Goal: Complete application form: Complete application form

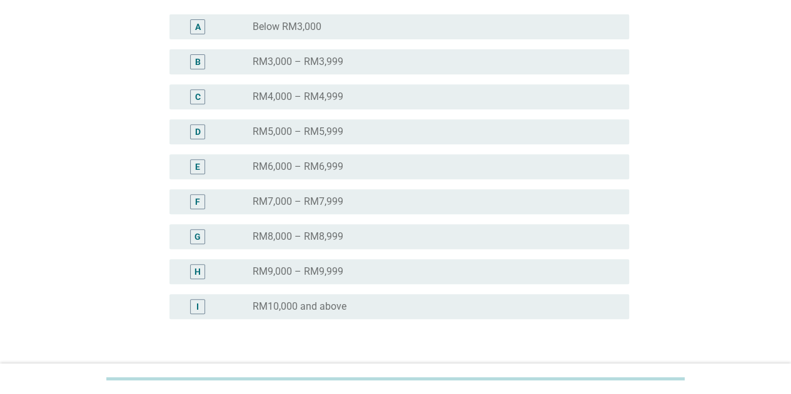
scroll to position [314, 0]
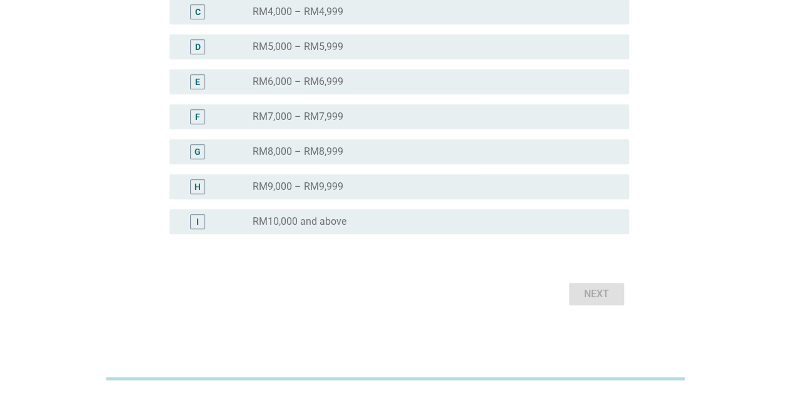
click at [389, 223] on div "radio_button_unchecked RM10,000 and above" at bounding box center [431, 222] width 356 height 13
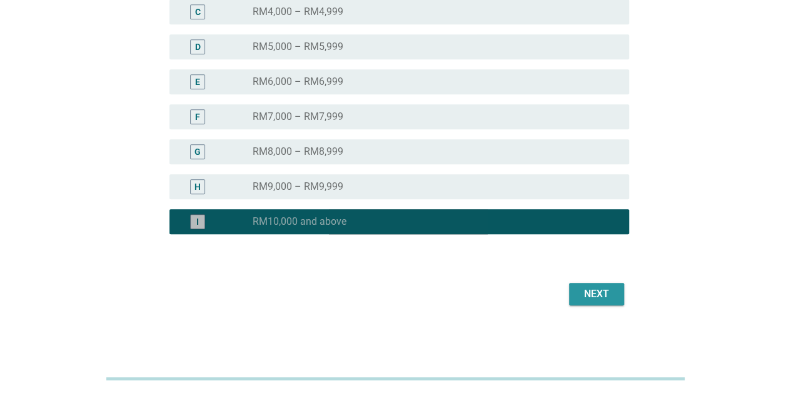
click at [608, 289] on div "Next" at bounding box center [596, 294] width 35 height 15
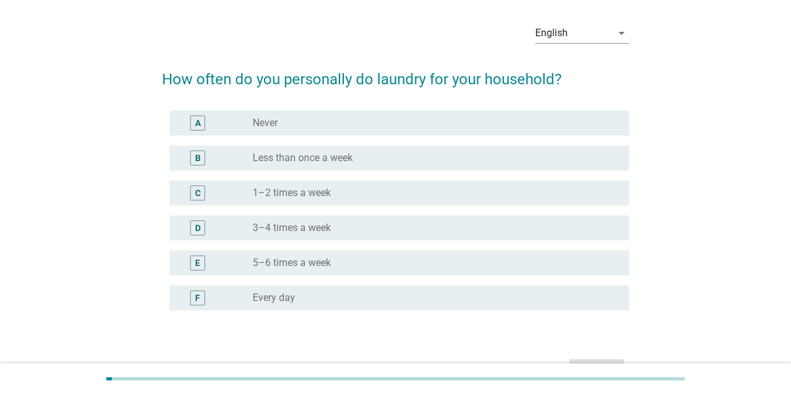
scroll to position [63, 0]
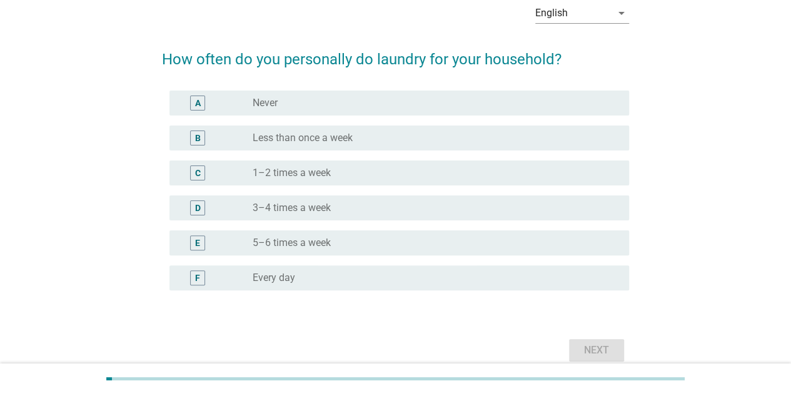
click at [336, 271] on div "radio_button_unchecked Every day" at bounding box center [436, 278] width 366 height 15
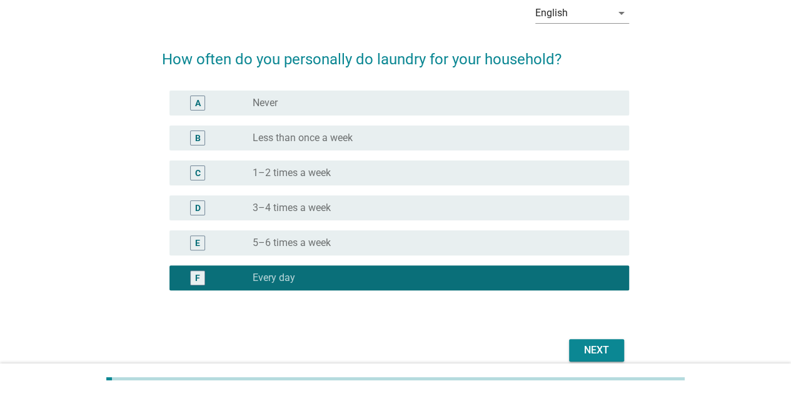
click at [620, 352] on button "Next" at bounding box center [596, 350] width 55 height 23
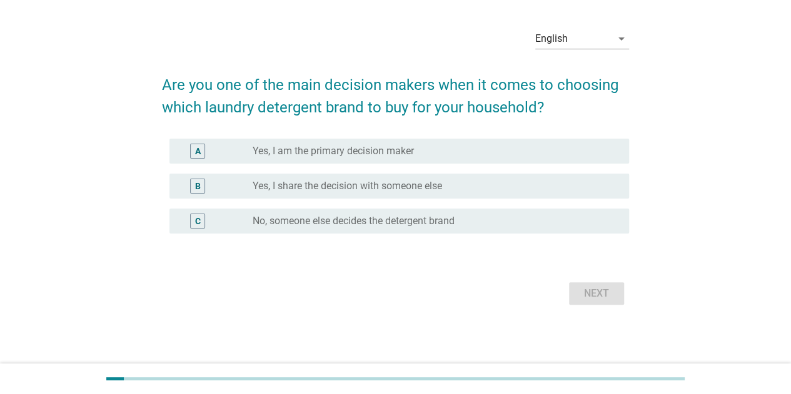
scroll to position [0, 0]
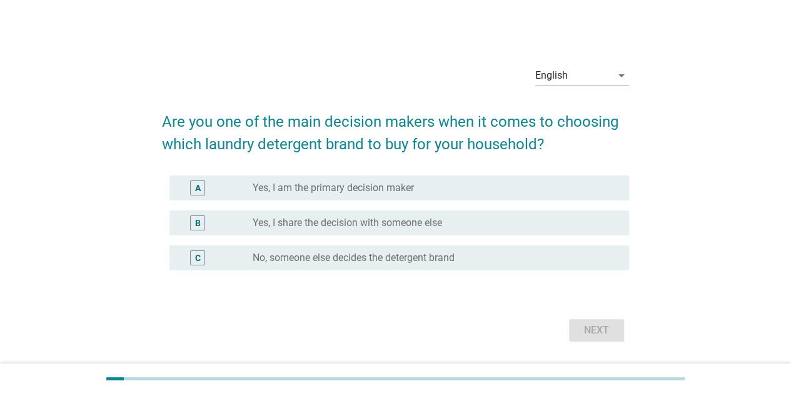
click at [389, 193] on label "Yes, I am the primary decision maker" at bounding box center [333, 188] width 161 height 13
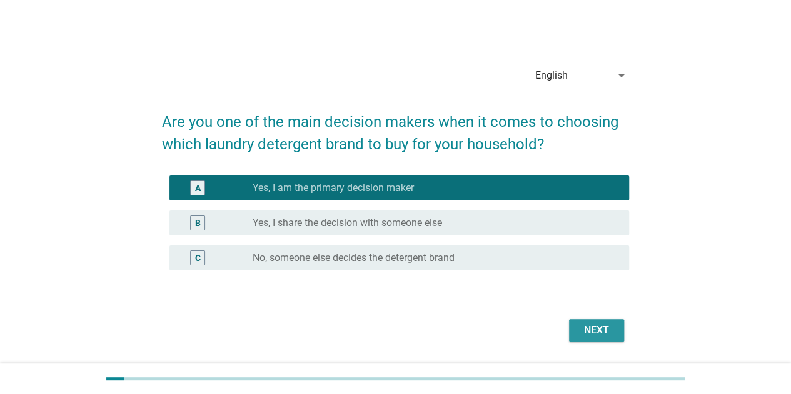
click at [581, 327] on div "Next" at bounding box center [596, 330] width 35 height 15
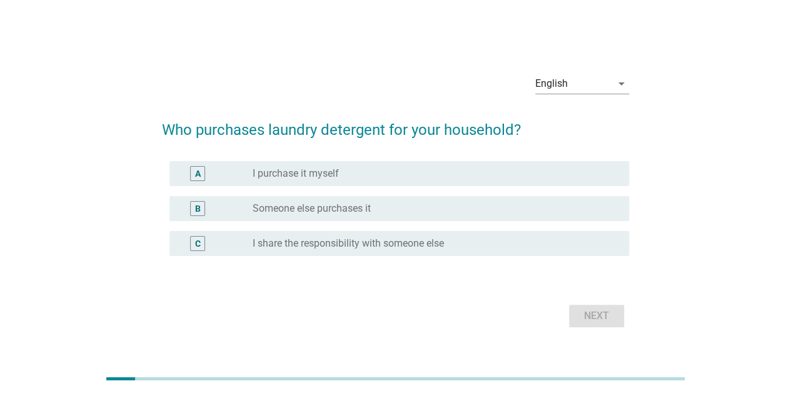
click at [335, 168] on label "I purchase it myself" at bounding box center [296, 174] width 86 height 13
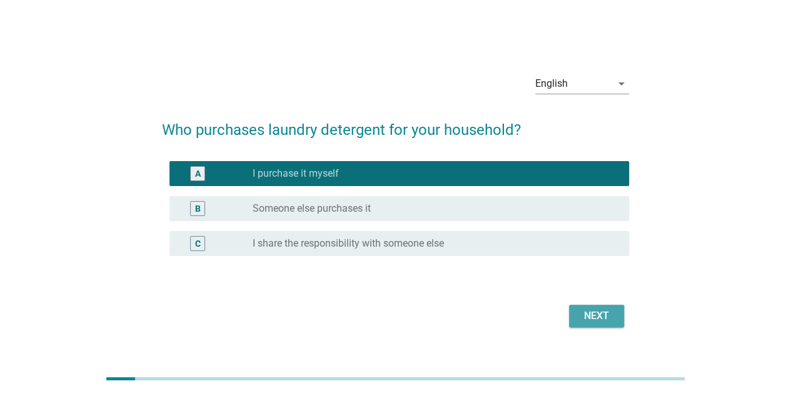
click at [591, 317] on div "Next" at bounding box center [596, 316] width 35 height 15
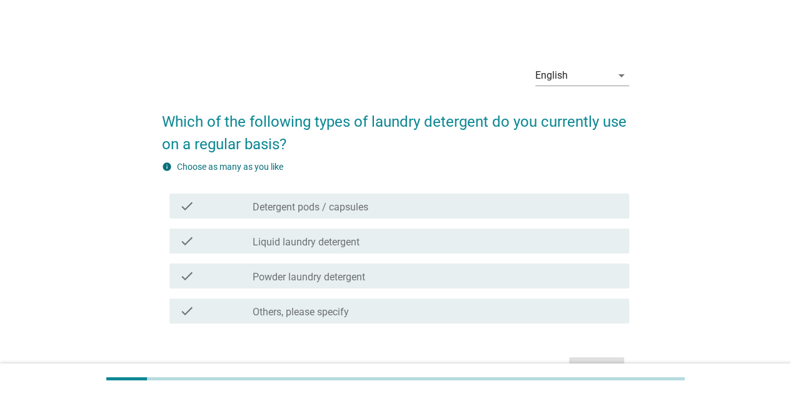
click at [349, 234] on div "check_box_outline_blank Liquid laundry detergent" at bounding box center [436, 241] width 366 height 15
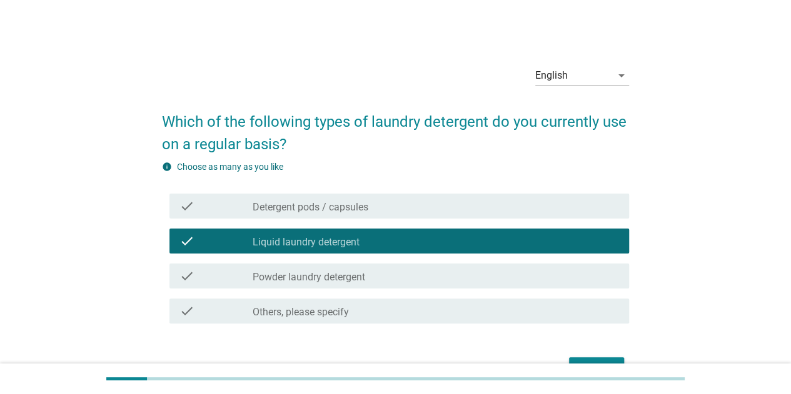
scroll to position [63, 0]
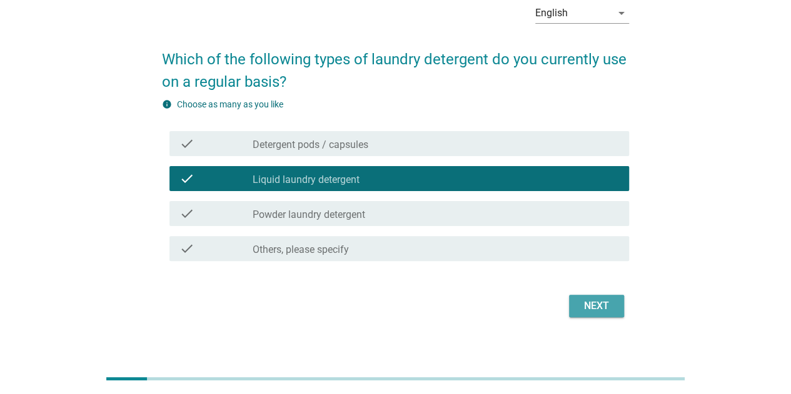
click at [586, 297] on button "Next" at bounding box center [596, 306] width 55 height 23
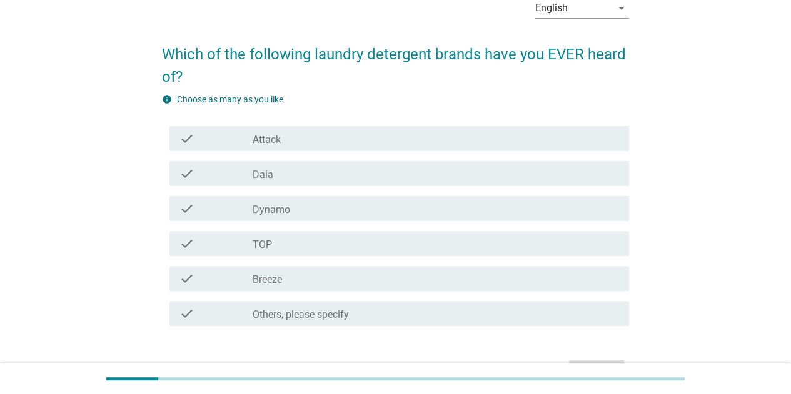
scroll to position [125, 0]
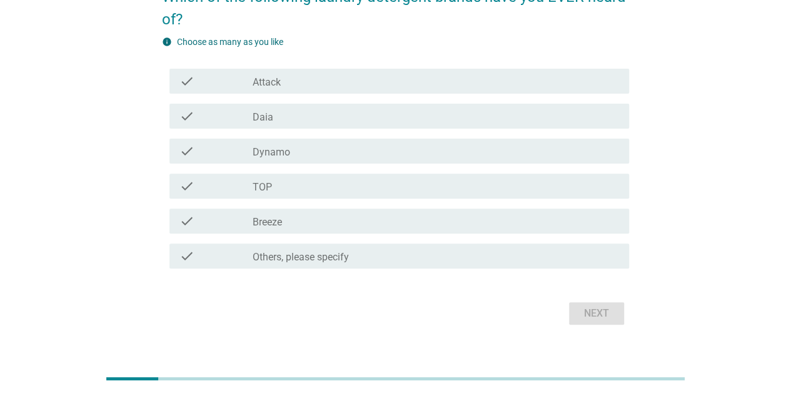
click at [310, 85] on div "check_box_outline_blank Attack" at bounding box center [436, 81] width 366 height 15
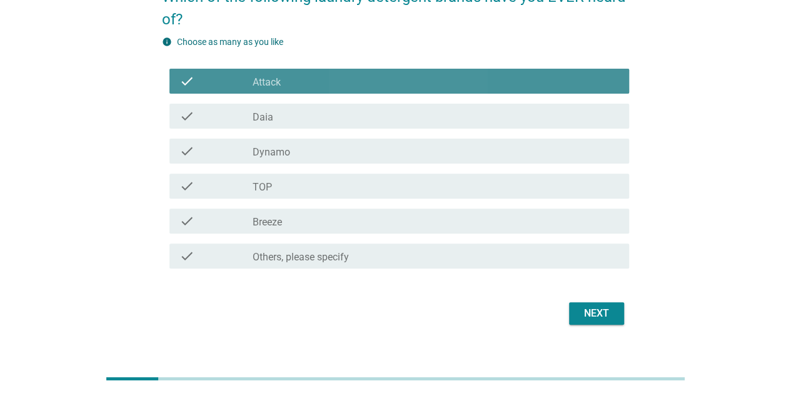
click at [299, 109] on div "check_box_outline_blank Daia" at bounding box center [436, 116] width 366 height 15
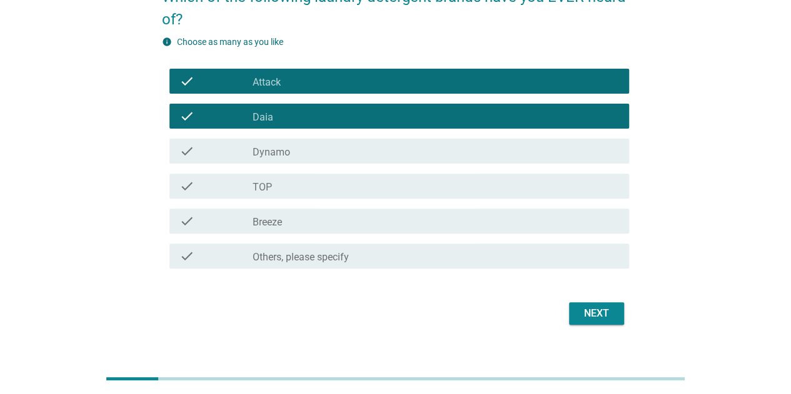
click at [596, 308] on div "Next" at bounding box center [596, 313] width 35 height 15
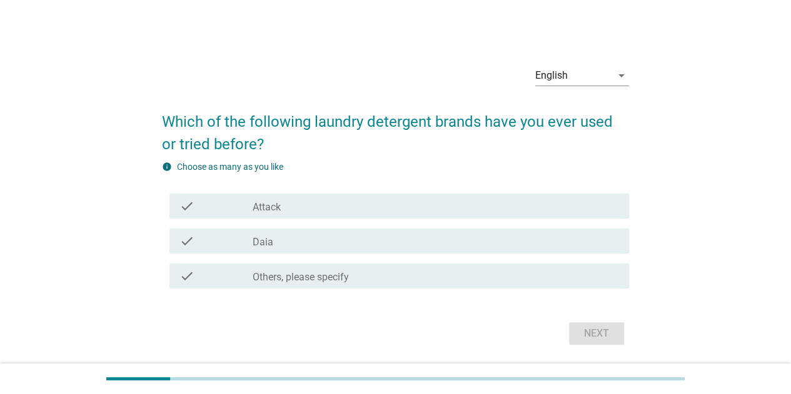
click at [279, 203] on label "Attack" at bounding box center [267, 207] width 28 height 13
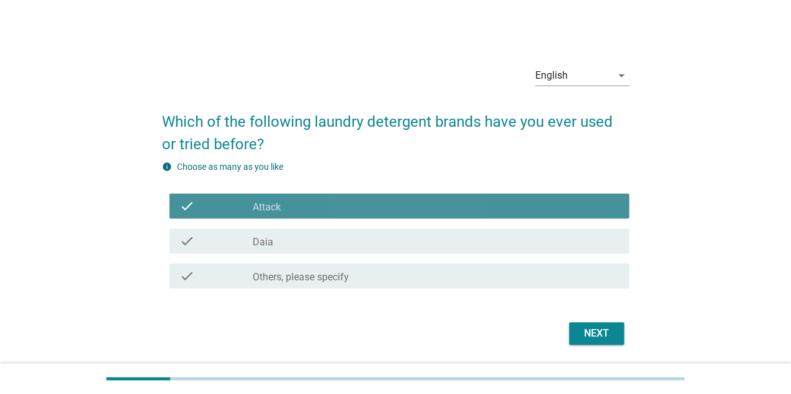
click at [278, 247] on div "check_box_outline_blank Daia" at bounding box center [436, 241] width 366 height 15
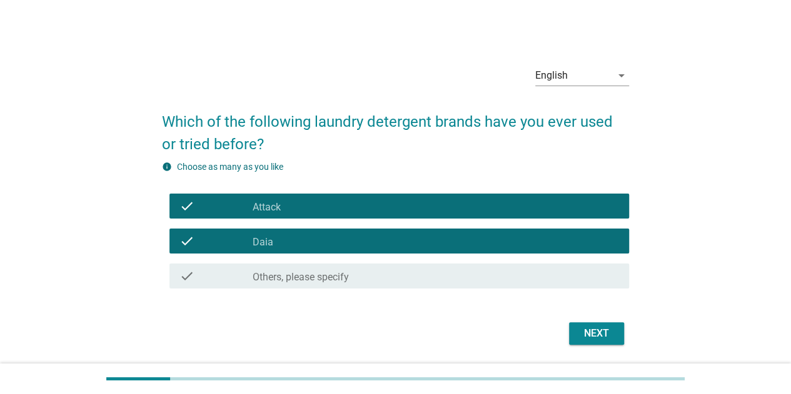
click at [589, 331] on div "Next" at bounding box center [596, 333] width 35 height 15
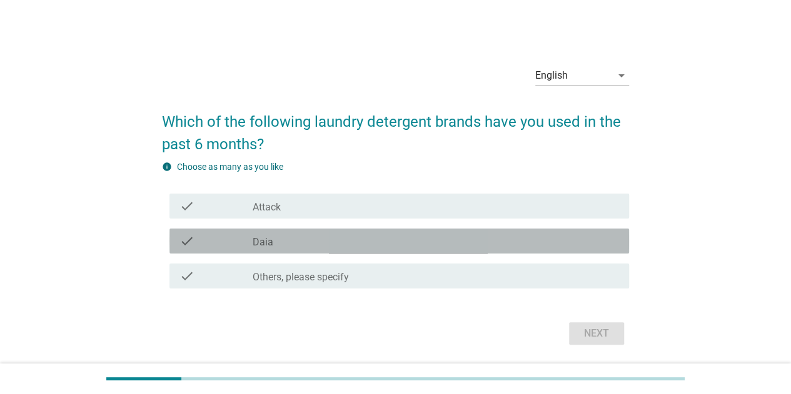
click at [296, 243] on div "check_box_outline_blank Daia" at bounding box center [436, 241] width 366 height 15
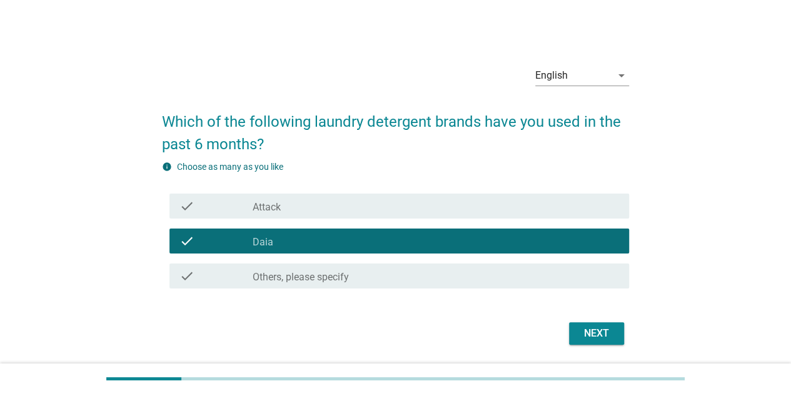
click at [583, 333] on div "Next" at bounding box center [596, 333] width 35 height 15
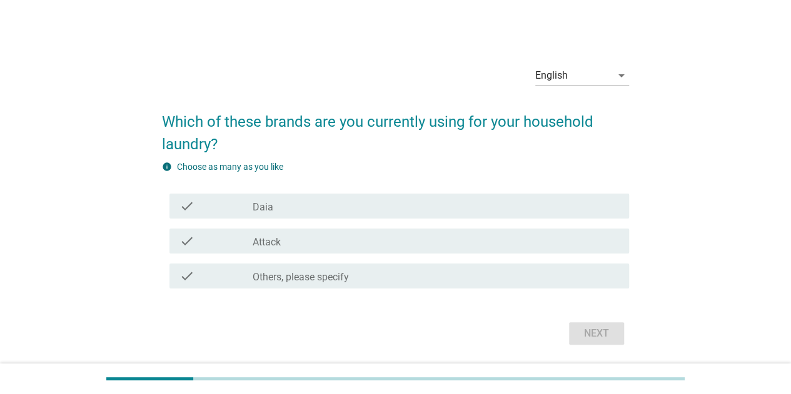
click at [294, 244] on div "check_box Attack" at bounding box center [436, 241] width 366 height 15
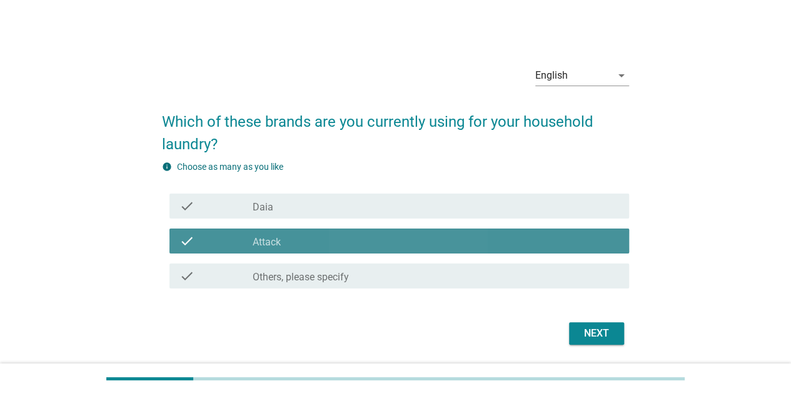
click at [305, 201] on div "check_box Daia" at bounding box center [436, 206] width 366 height 15
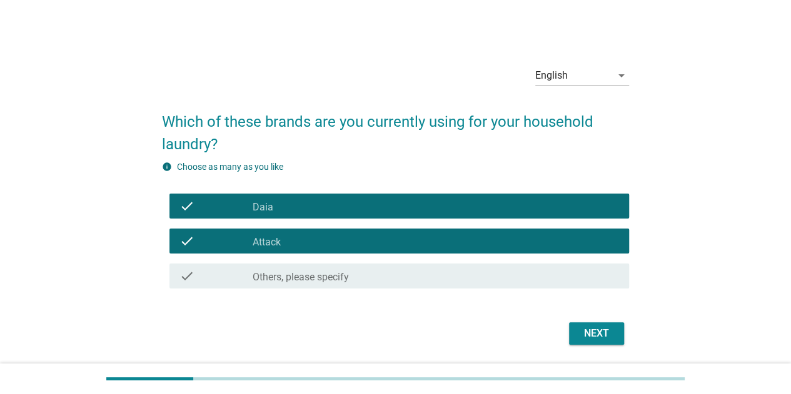
click at [595, 331] on div "Next" at bounding box center [596, 333] width 35 height 15
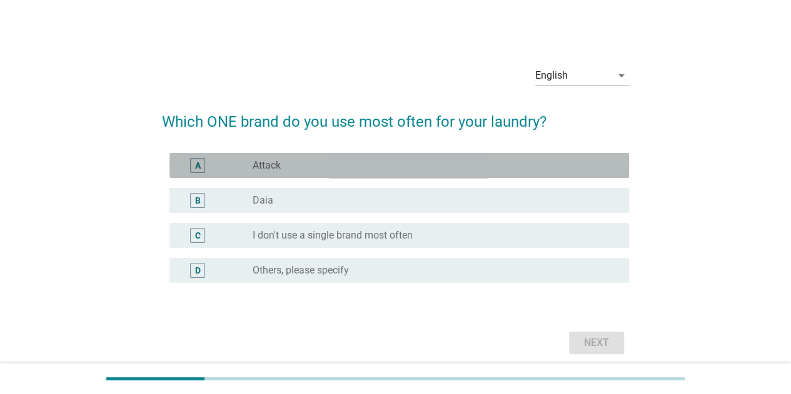
click at [284, 158] on div "radio_button_unchecked Attack" at bounding box center [436, 165] width 366 height 15
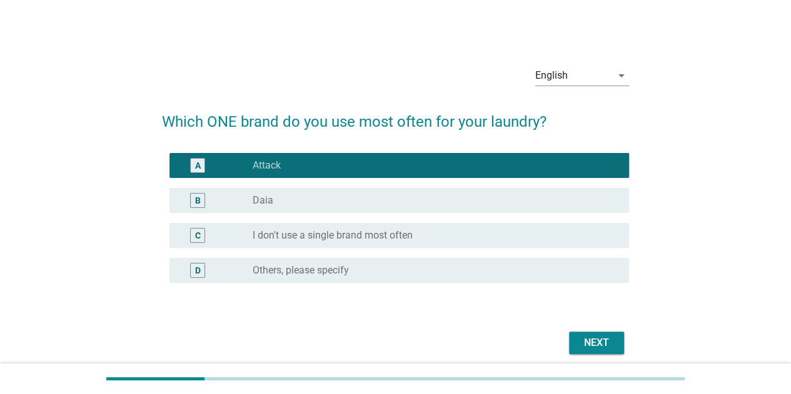
click at [343, 204] on div "radio_button_unchecked Daia" at bounding box center [431, 200] width 356 height 13
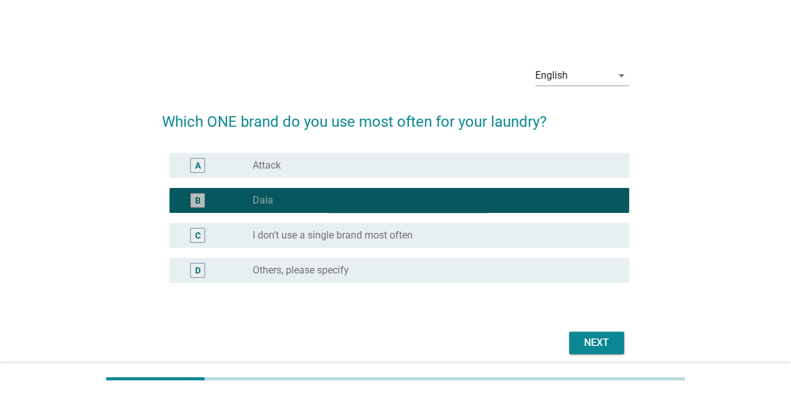
click at [330, 228] on div "radio_button_unchecked I don't use a single brand most often" at bounding box center [436, 235] width 366 height 15
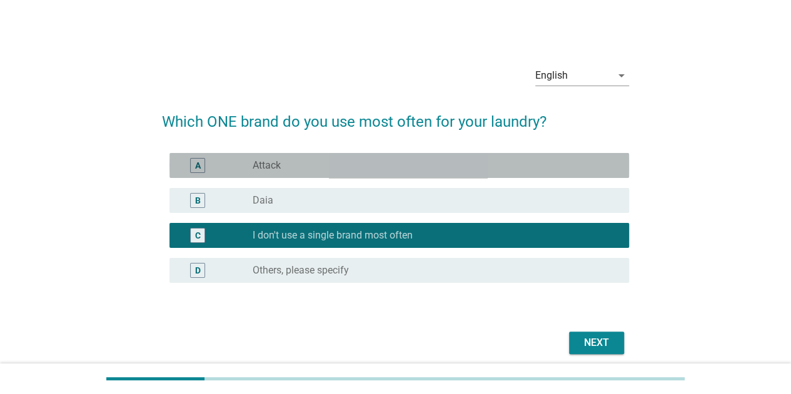
click at [321, 162] on div "radio_button_unchecked Attack" at bounding box center [431, 165] width 356 height 13
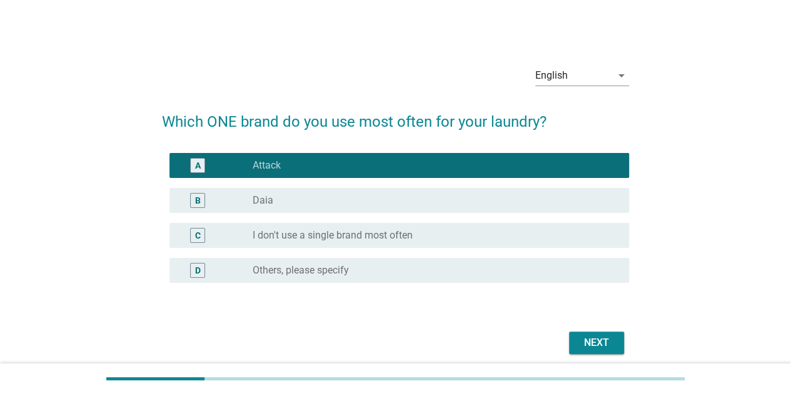
click at [600, 338] on div "Next" at bounding box center [596, 343] width 35 height 15
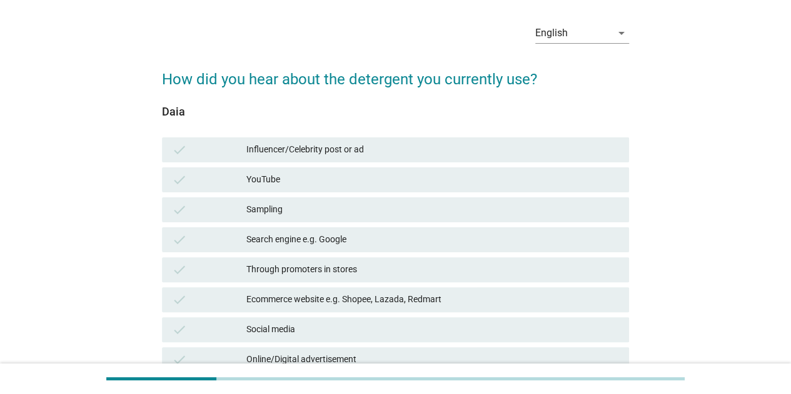
scroll to position [63, 0]
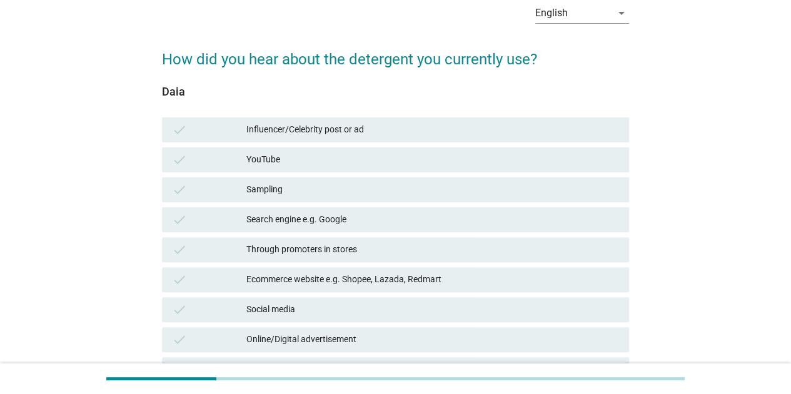
click at [334, 128] on div "Influencer/Celebrity post or ad" at bounding box center [432, 130] width 373 height 15
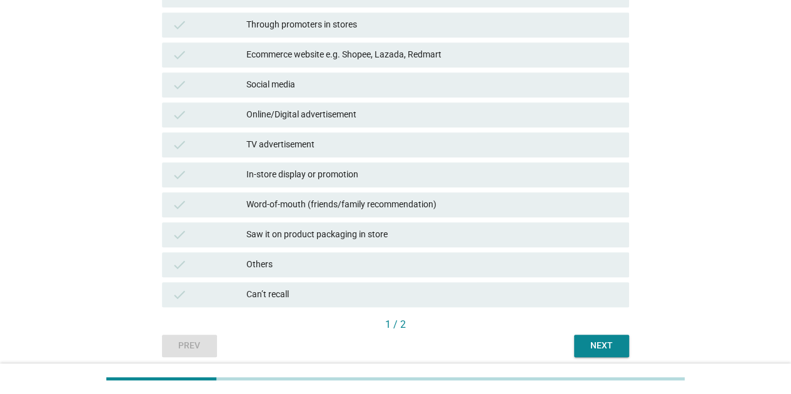
scroll to position [336, 0]
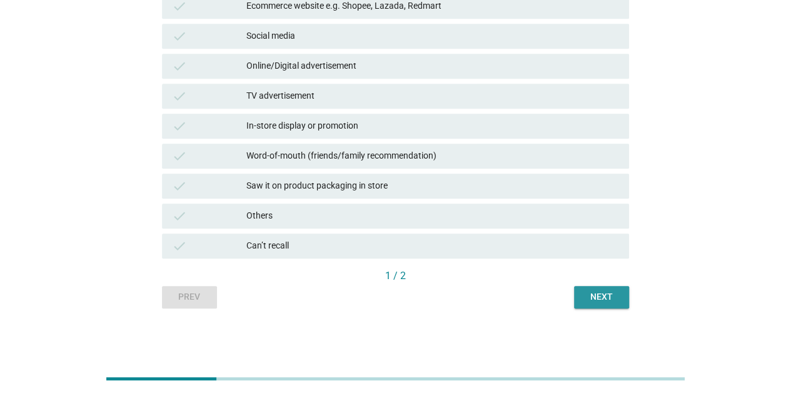
click at [600, 307] on button "Next" at bounding box center [601, 297] width 55 height 23
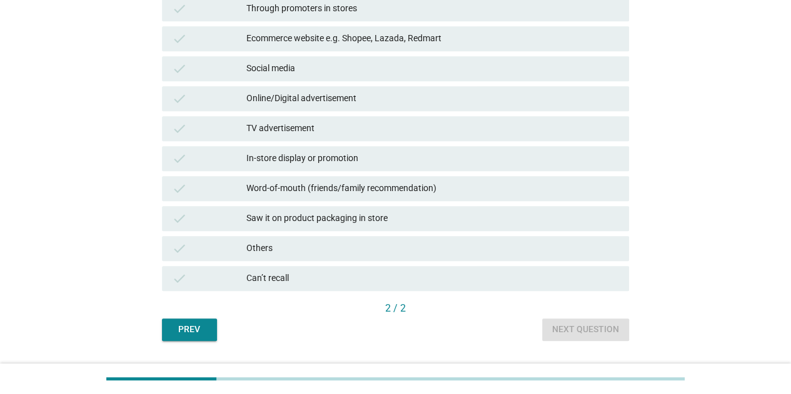
scroll to position [313, 0]
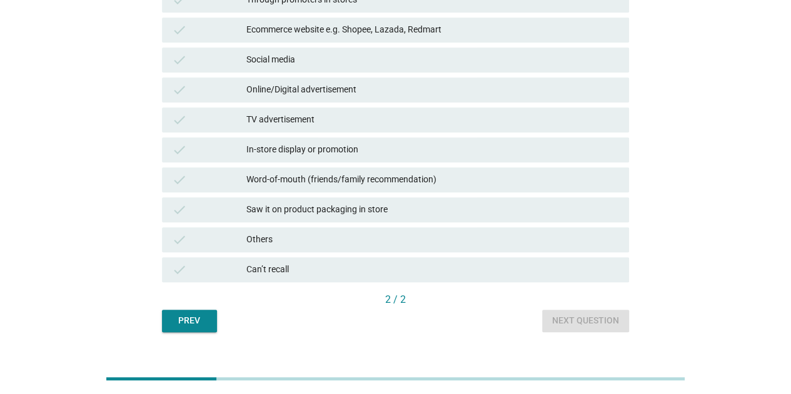
click at [508, 244] on div "Others" at bounding box center [432, 240] width 373 height 15
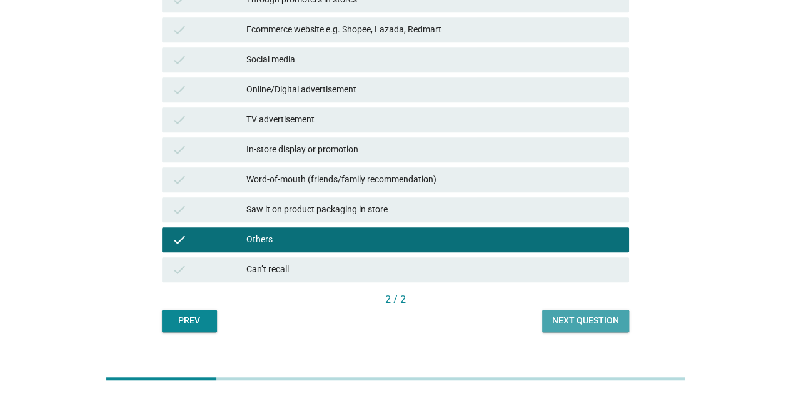
click at [595, 327] on div "Next question" at bounding box center [585, 320] width 67 height 13
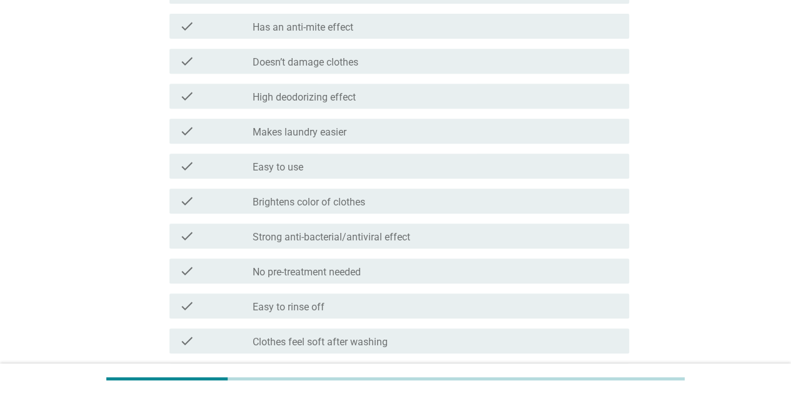
click at [385, 224] on div "check check_box_outline_blank Strong anti-bacterial/antiviral effect" at bounding box center [398, 236] width 459 height 25
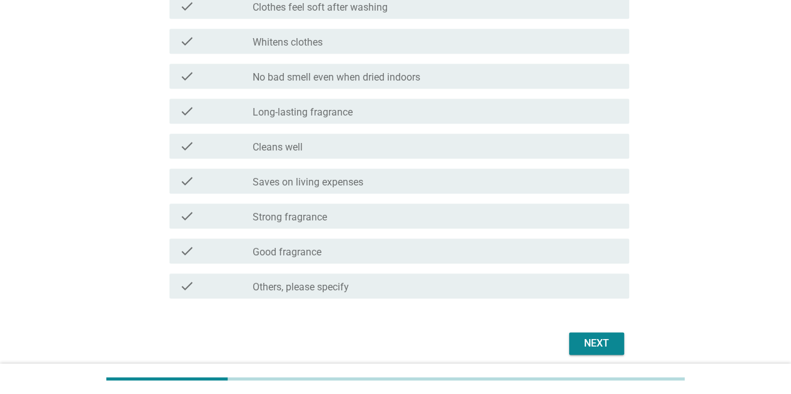
scroll to position [625, 0]
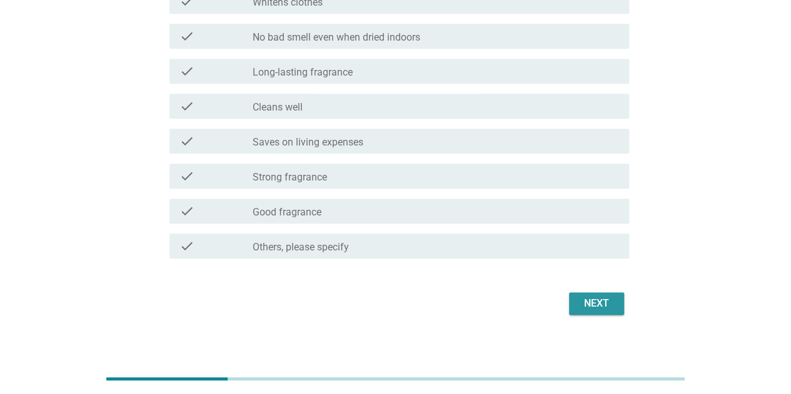
click at [593, 301] on div "Next" at bounding box center [596, 303] width 35 height 15
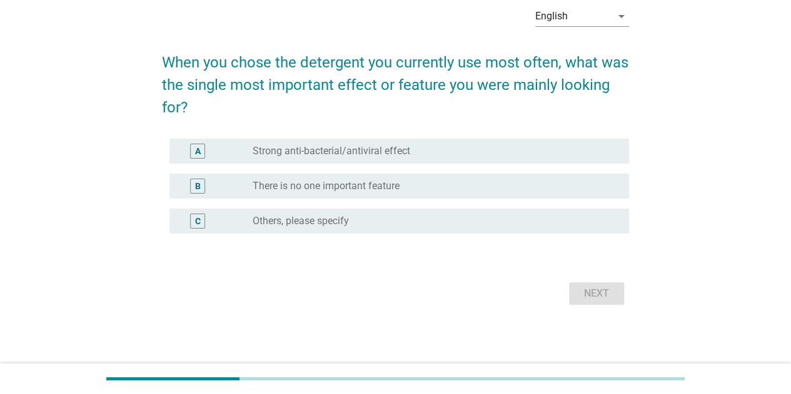
scroll to position [0, 0]
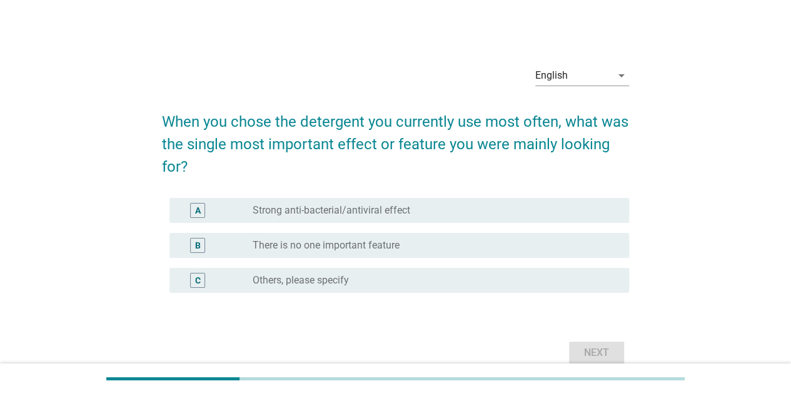
click at [444, 209] on div "radio_button_unchecked Strong anti-bacterial/antiviral effect" at bounding box center [431, 210] width 356 height 13
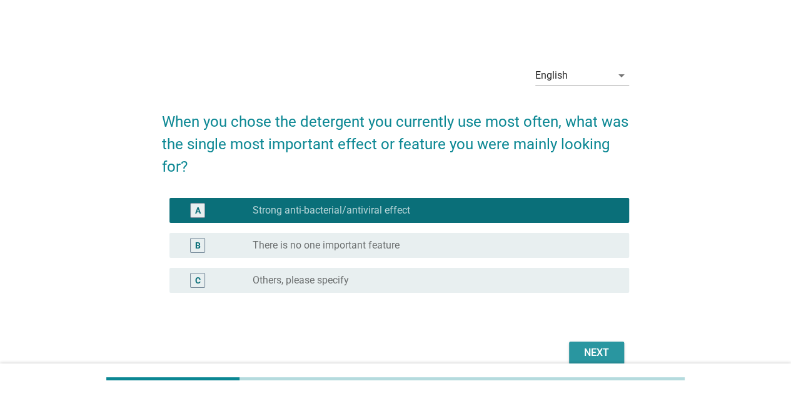
click at [603, 358] on div "Next" at bounding box center [596, 353] width 35 height 15
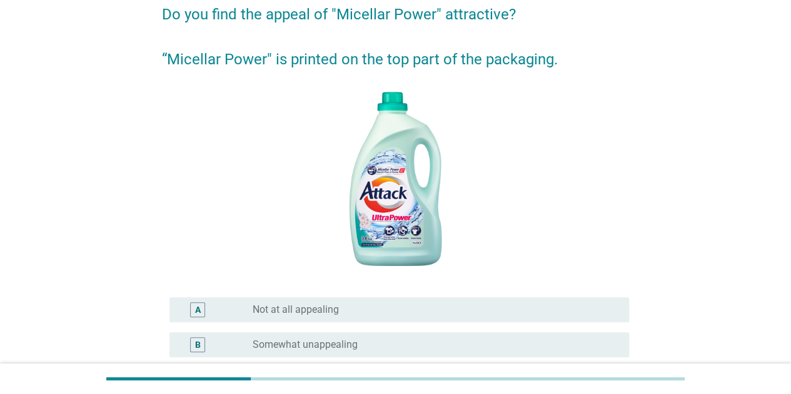
scroll to position [336, 0]
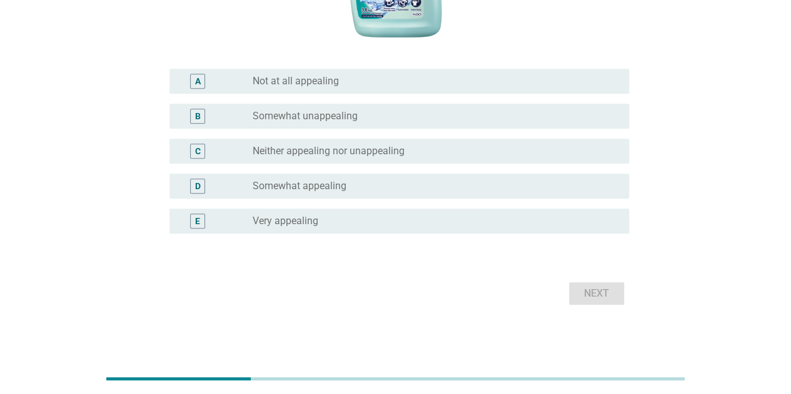
click at [429, 179] on div "radio_button_unchecked Somewhat appealing" at bounding box center [436, 186] width 366 height 15
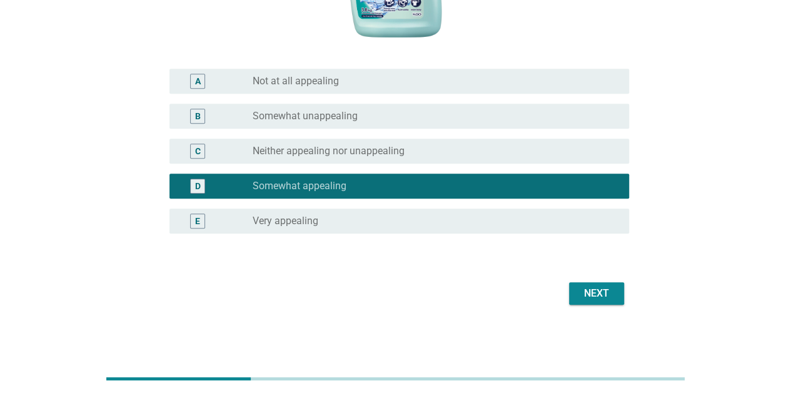
click at [601, 283] on div "Next" at bounding box center [395, 294] width 467 height 30
click at [608, 287] on div "Next" at bounding box center [596, 293] width 35 height 15
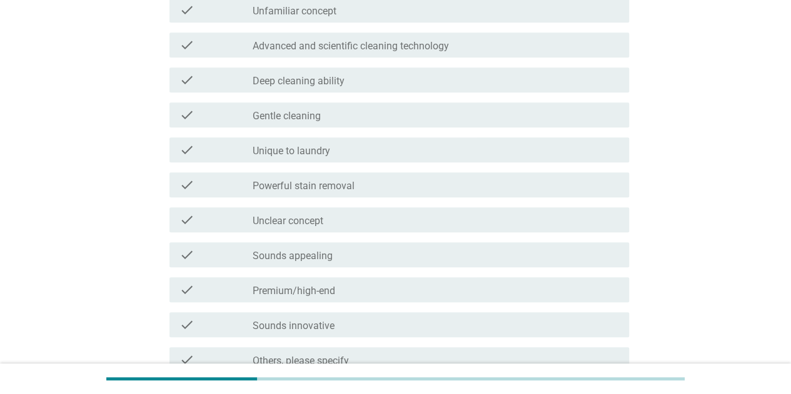
scroll to position [0, 0]
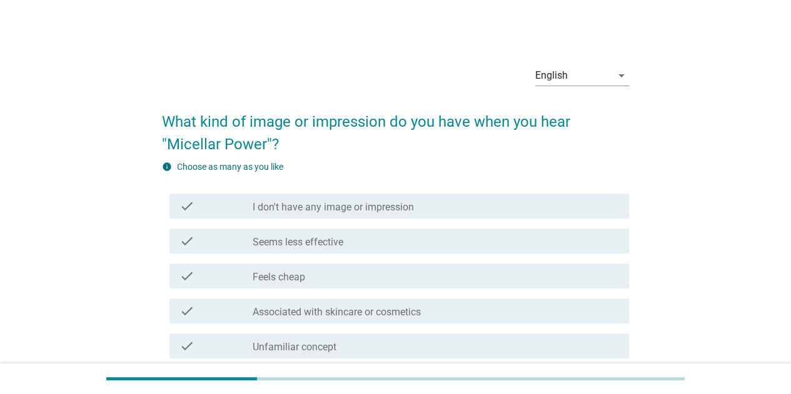
click at [436, 213] on div "check check_box_outline_blank I don't have any image or impression" at bounding box center [398, 206] width 459 height 25
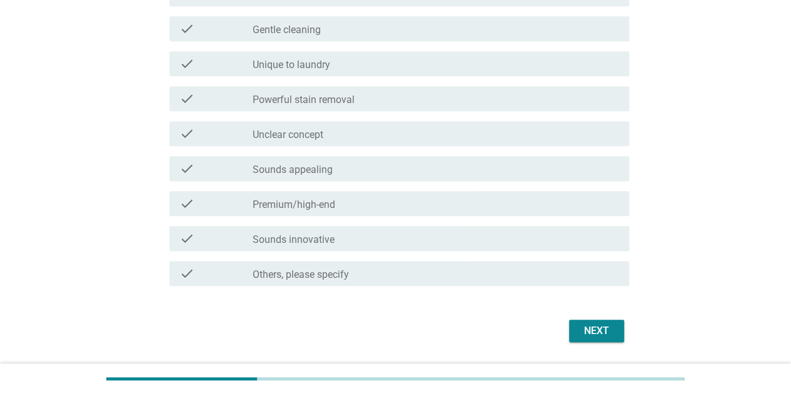
scroll to position [460, 0]
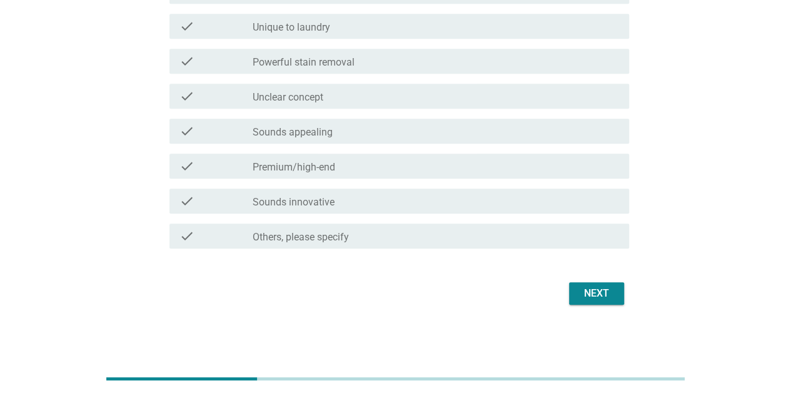
click at [601, 290] on div "Next" at bounding box center [596, 293] width 35 height 15
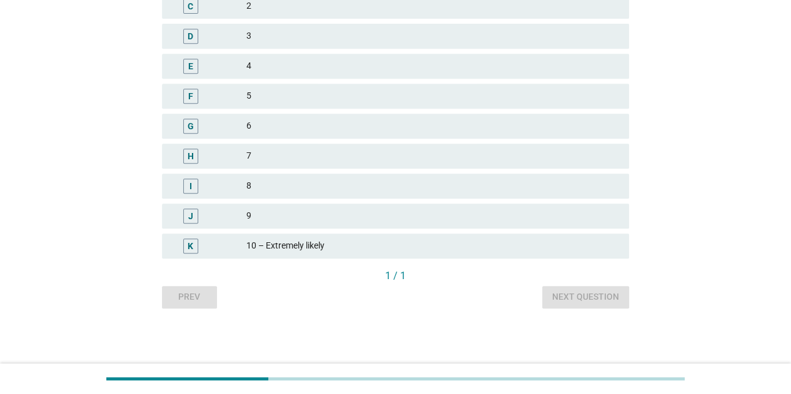
scroll to position [0, 0]
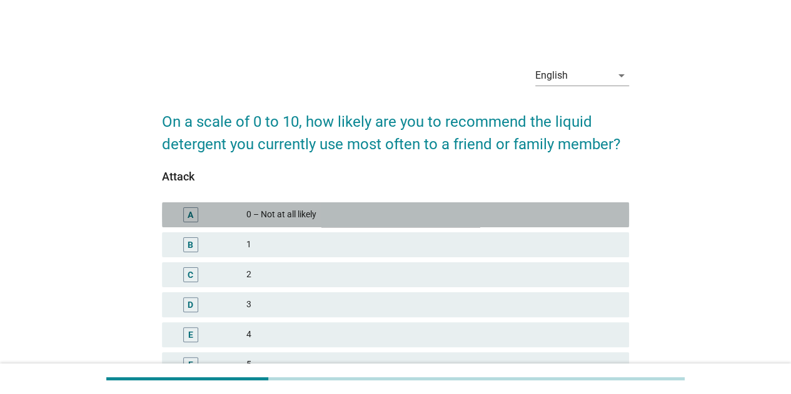
click at [373, 208] on div "0 – Not at all likely" at bounding box center [432, 215] width 373 height 15
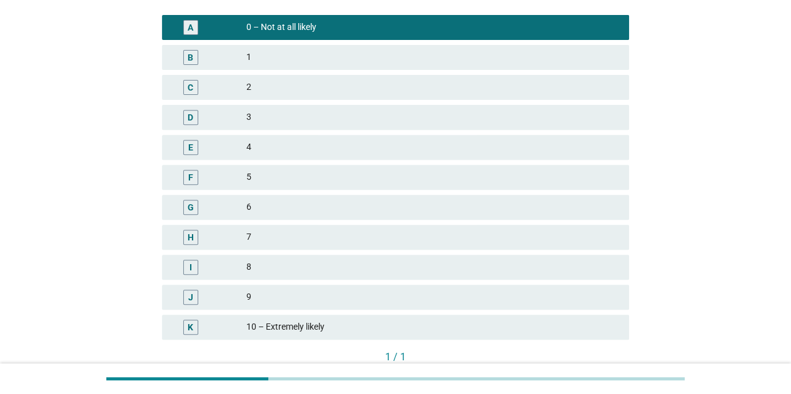
scroll to position [269, 0]
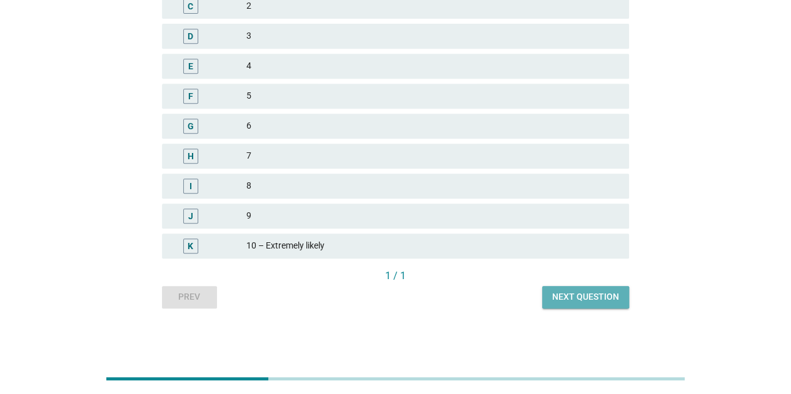
click at [581, 288] on button "Next question" at bounding box center [585, 297] width 87 height 23
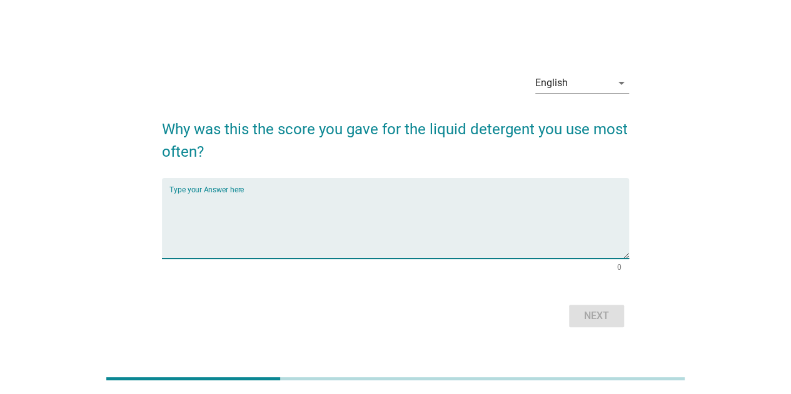
click at [456, 193] on textarea "Type your Answer here" at bounding box center [398, 226] width 459 height 66
type textarea "d"
click at [574, 314] on button "Next" at bounding box center [596, 316] width 55 height 23
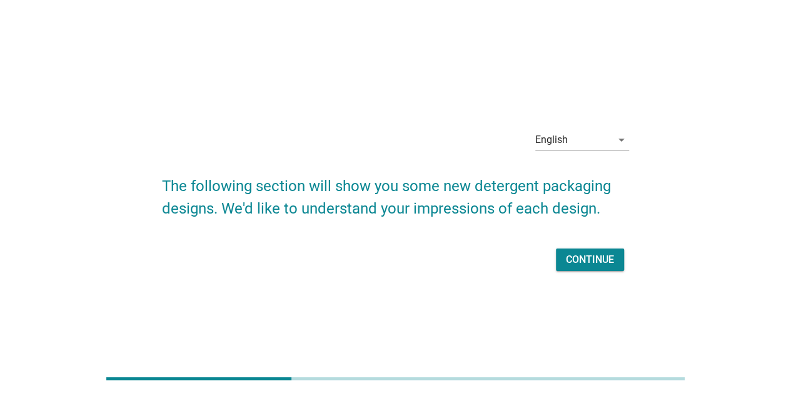
click at [595, 271] on div "Continue" at bounding box center [395, 260] width 467 height 30
click at [595, 254] on div "Continue" at bounding box center [590, 260] width 48 height 15
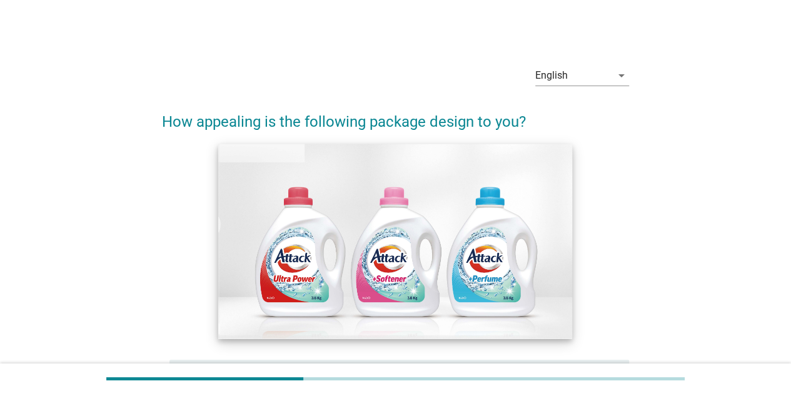
scroll to position [250, 0]
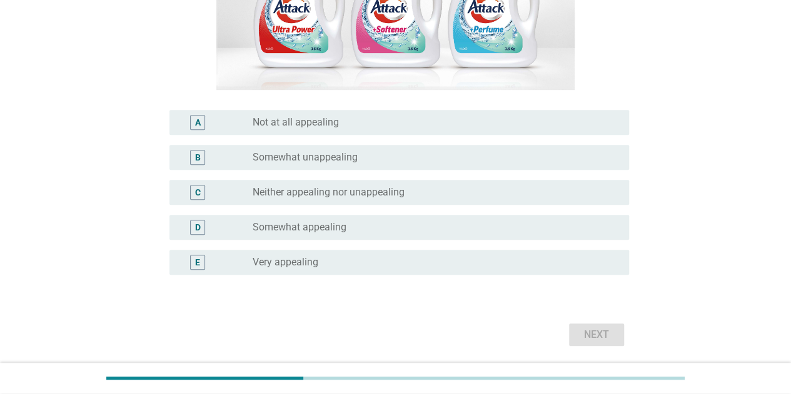
click at [378, 169] on div "B radio_button_unchecked Somewhat unappealing" at bounding box center [398, 157] width 459 height 25
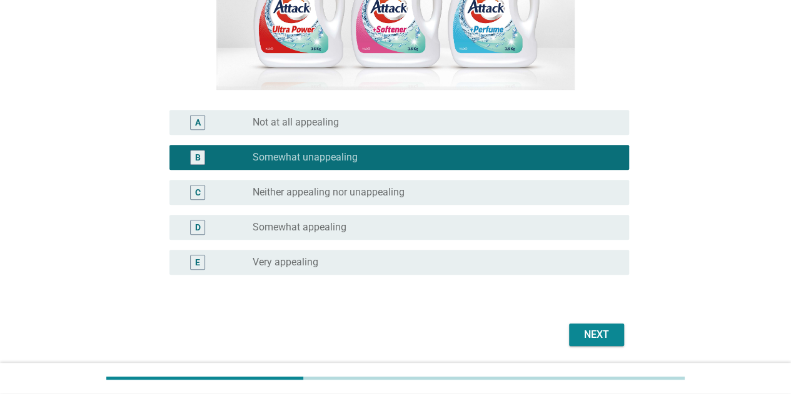
click at [594, 330] on div "Next" at bounding box center [596, 335] width 35 height 15
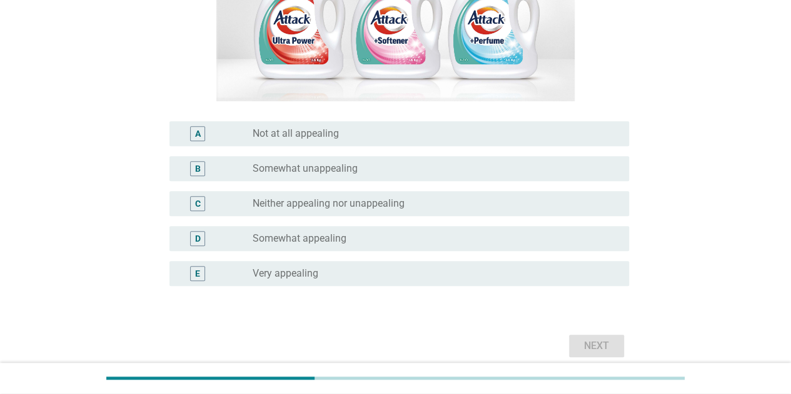
scroll to position [291, 0]
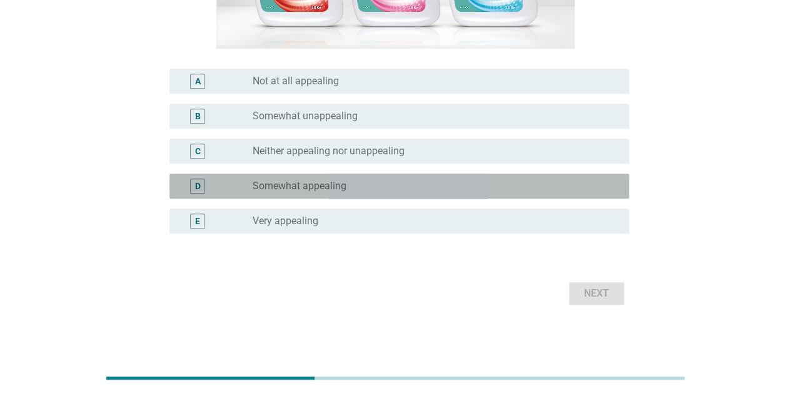
click at [403, 197] on div "D radio_button_unchecked Somewhat appealing" at bounding box center [398, 186] width 459 height 25
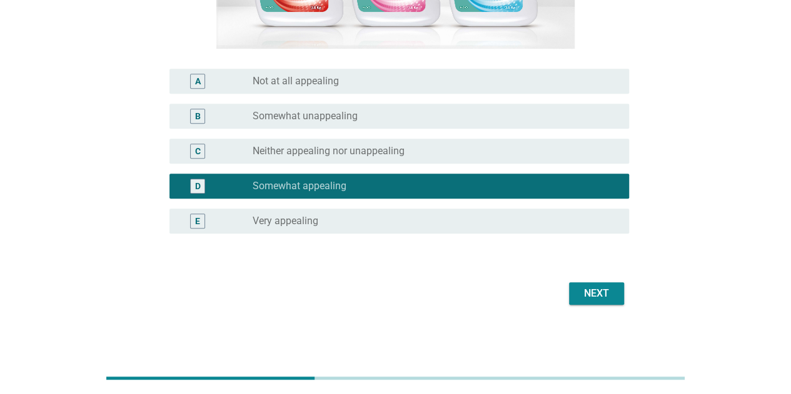
click at [597, 289] on div "Next" at bounding box center [596, 293] width 35 height 15
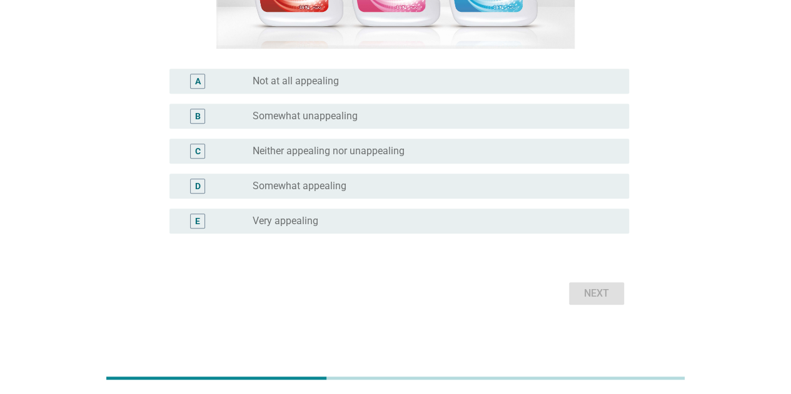
click at [381, 238] on div "E radio_button_unchecked Very appealing" at bounding box center [395, 221] width 467 height 35
click at [407, 220] on div "radio_button_unchecked Very appealing" at bounding box center [431, 221] width 356 height 13
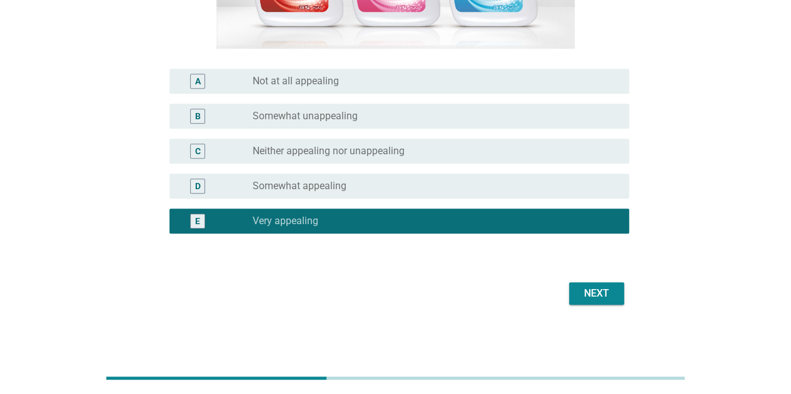
click at [579, 288] on div "Next" at bounding box center [596, 293] width 35 height 15
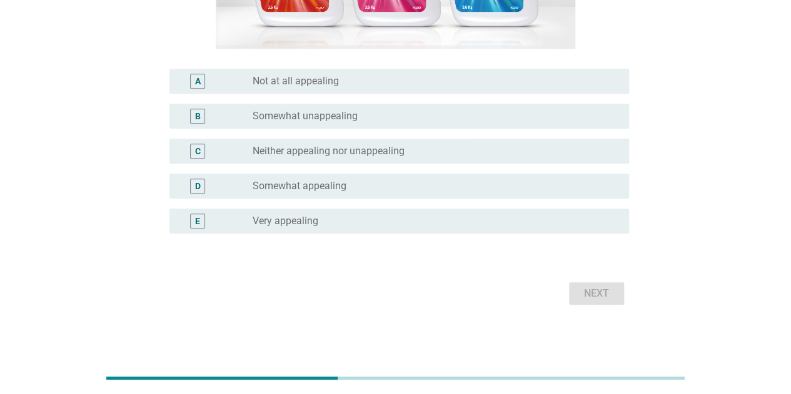
click at [440, 164] on div "C radio_button_unchecked Neither appealing nor unappealing" at bounding box center [395, 151] width 467 height 35
click at [538, 178] on div "D radio_button_unchecked Somewhat appealing" at bounding box center [398, 186] width 459 height 25
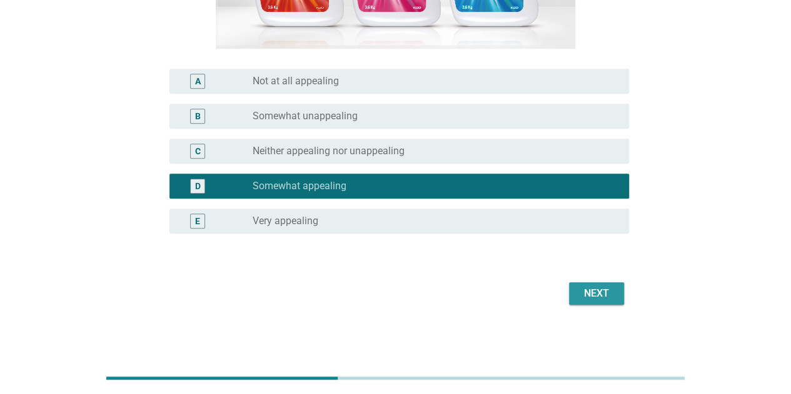
click at [614, 299] on button "Next" at bounding box center [596, 294] width 55 height 23
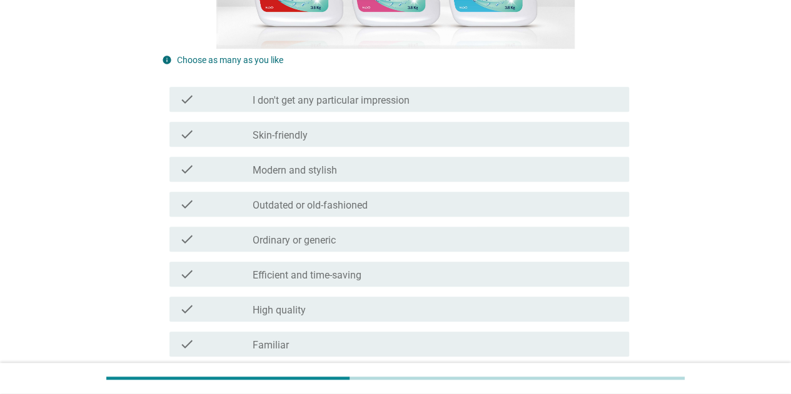
scroll to position [0, 0]
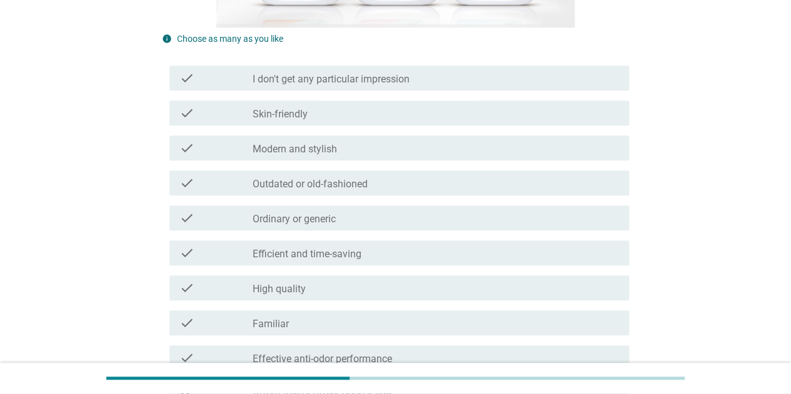
click at [434, 173] on div "check check_box_outline_blank Outdated or old-fashioned" at bounding box center [398, 183] width 459 height 25
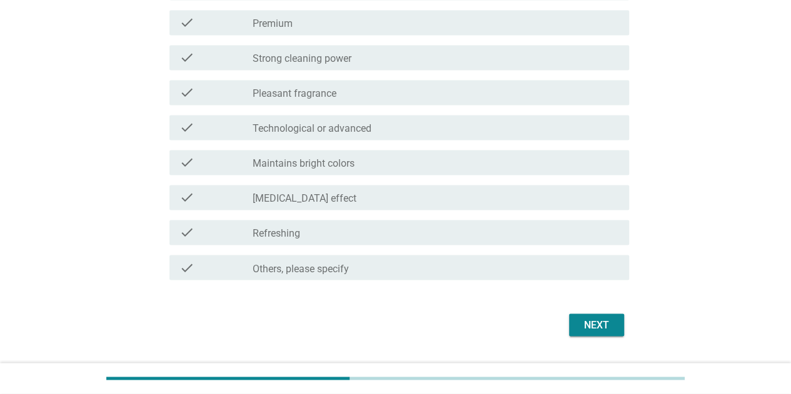
scroll to position [960, 0]
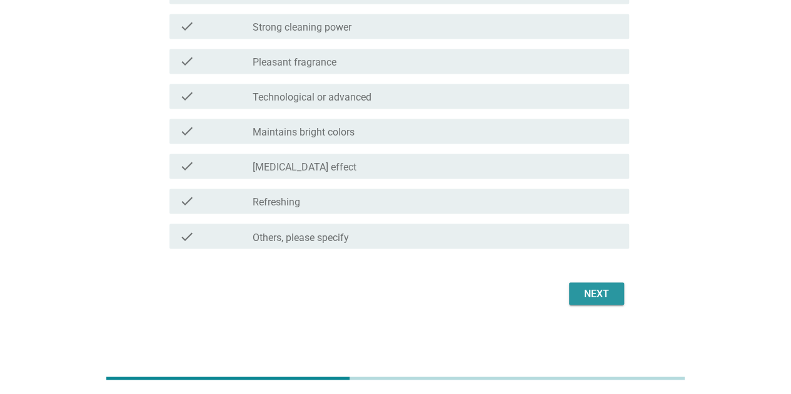
click at [596, 294] on div "Next" at bounding box center [596, 293] width 35 height 15
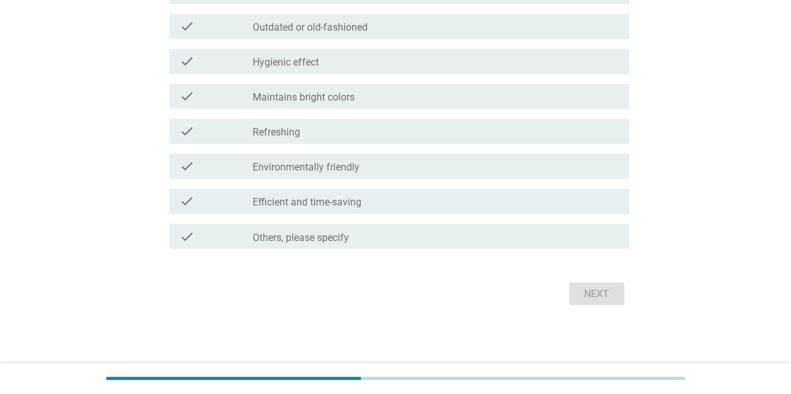
scroll to position [0, 0]
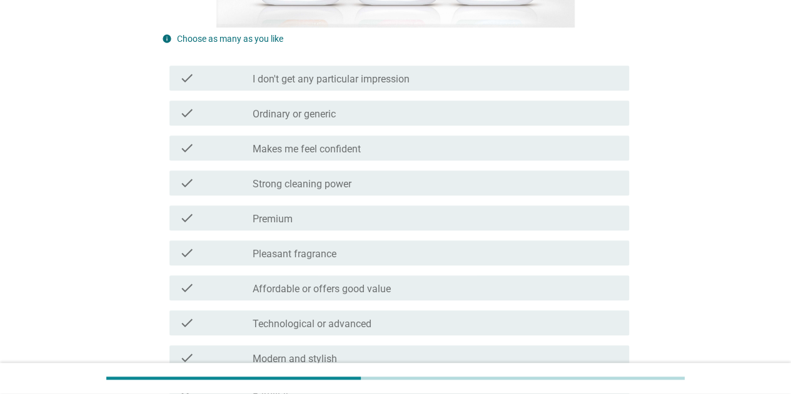
click at [347, 212] on div "check_box_outline_blank Premium" at bounding box center [436, 218] width 366 height 15
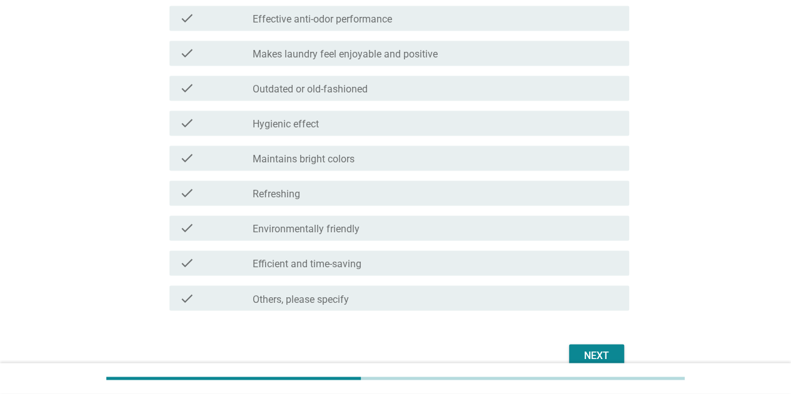
scroll to position [938, 0]
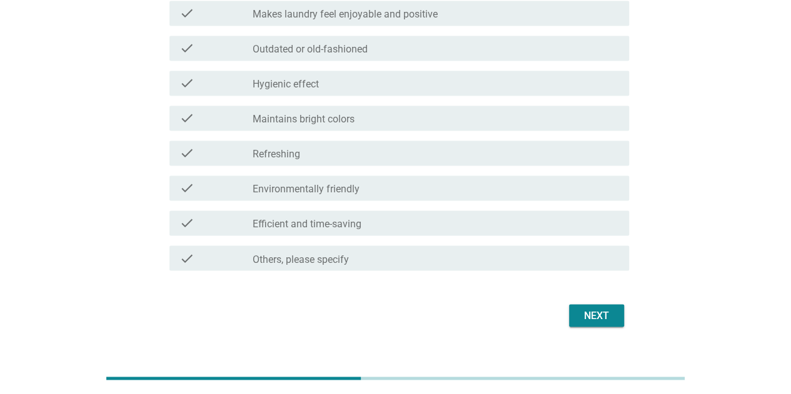
click at [580, 308] on div "Next" at bounding box center [596, 315] width 35 height 15
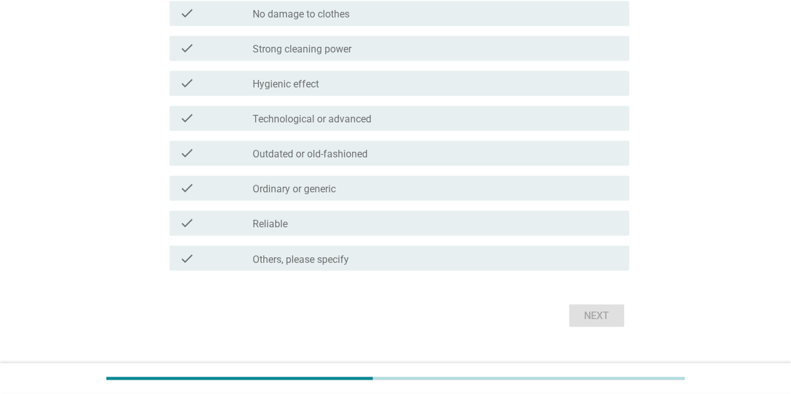
scroll to position [0, 0]
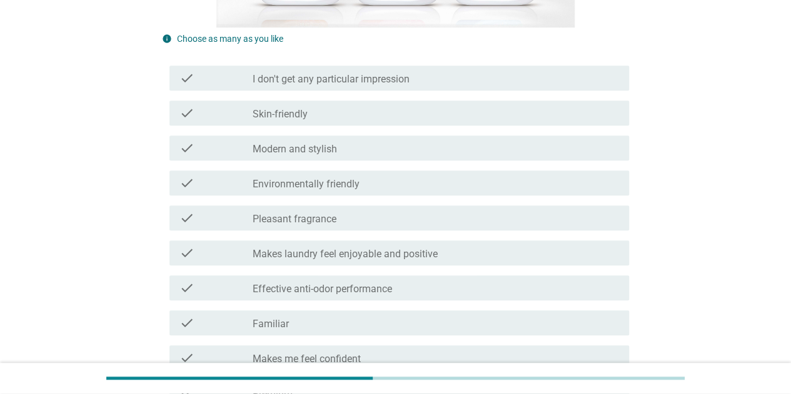
click at [390, 221] on div "check_box_outline_blank Pleasant fragrance" at bounding box center [436, 218] width 366 height 15
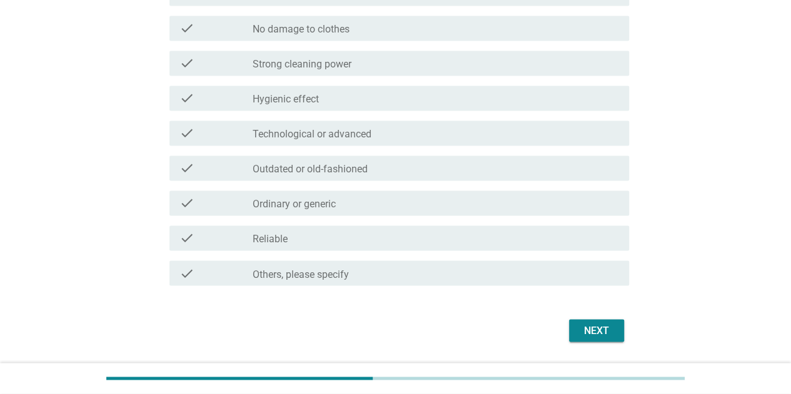
scroll to position [960, 0]
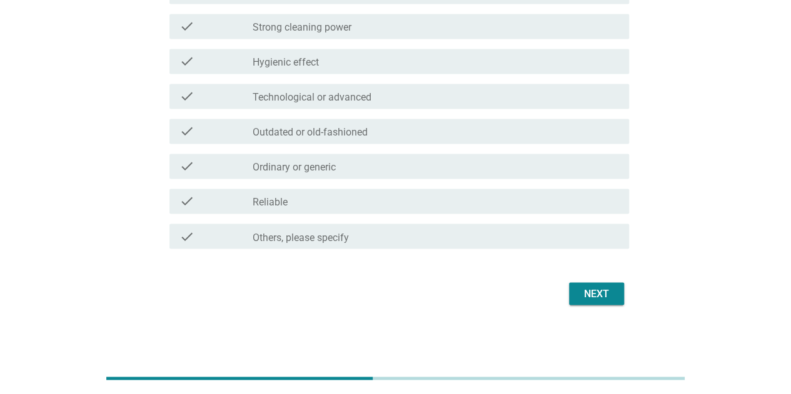
click at [606, 292] on div "Next" at bounding box center [596, 293] width 35 height 15
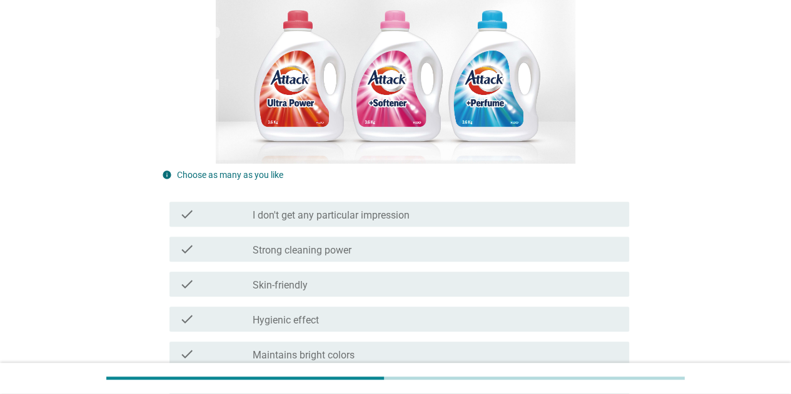
scroll to position [188, 0]
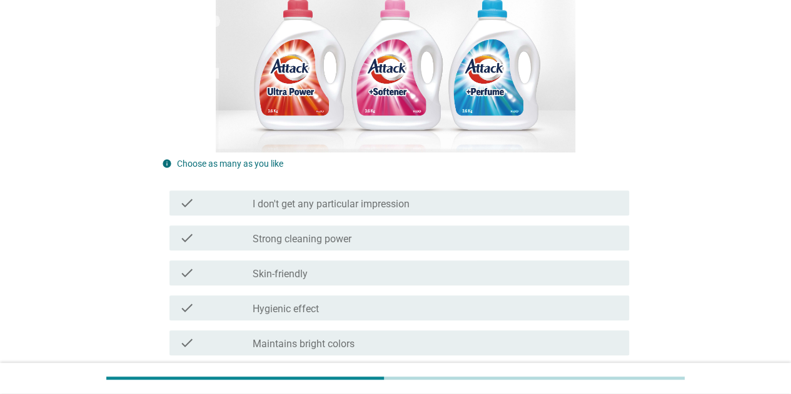
click at [395, 224] on div "check check_box_outline_blank Strong cleaning power" at bounding box center [395, 238] width 467 height 35
click at [454, 259] on div "check check_box_outline_blank Skin-friendly" at bounding box center [395, 273] width 467 height 35
click at [426, 277] on div "check_box_outline_blank Skin-friendly" at bounding box center [436, 273] width 366 height 15
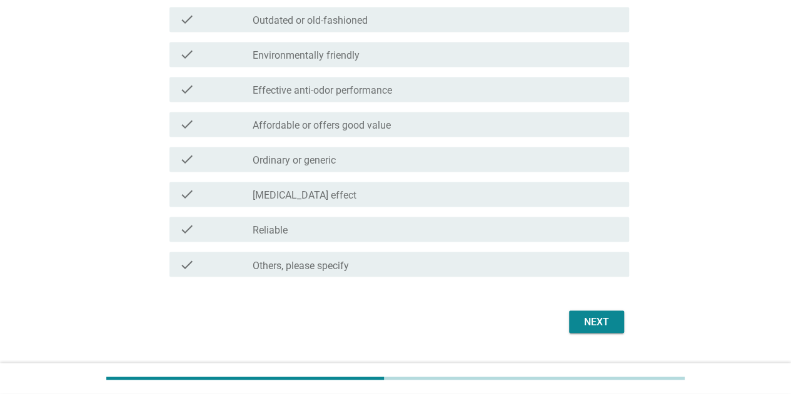
scroll to position [960, 0]
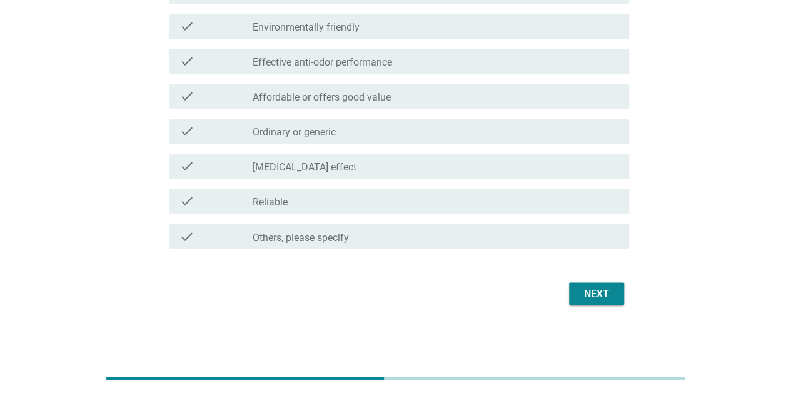
click at [582, 289] on div "Next" at bounding box center [596, 293] width 35 height 15
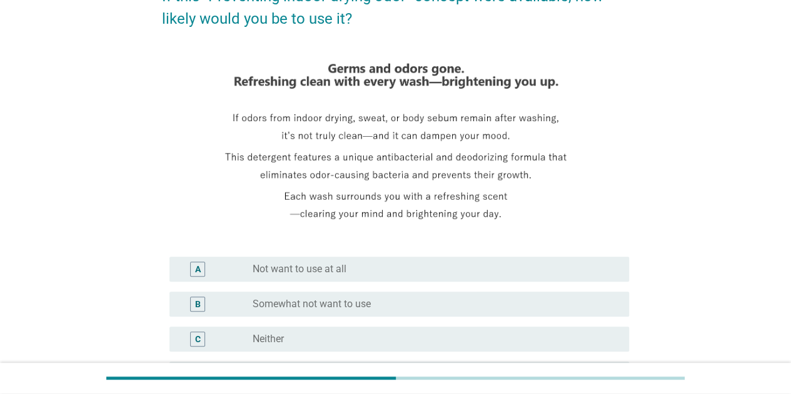
scroll to position [313, 0]
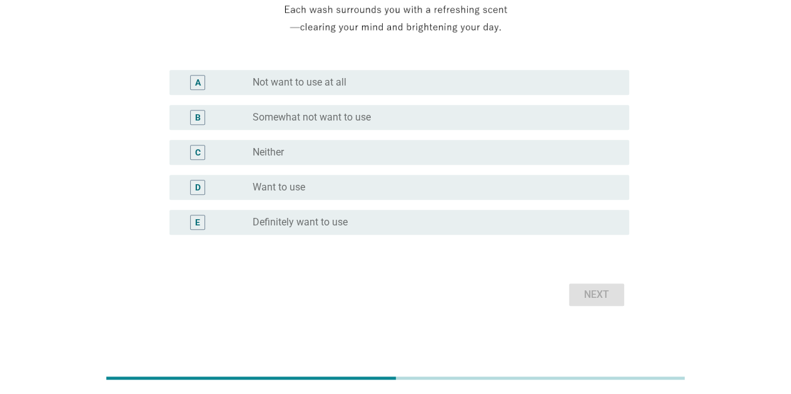
click at [494, 219] on div "radio_button_unchecked Definitely want to use" at bounding box center [431, 222] width 356 height 13
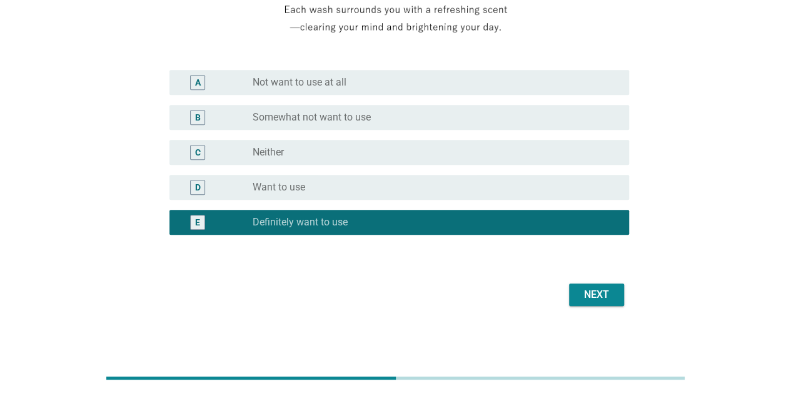
click at [603, 301] on div "Next" at bounding box center [596, 295] width 35 height 15
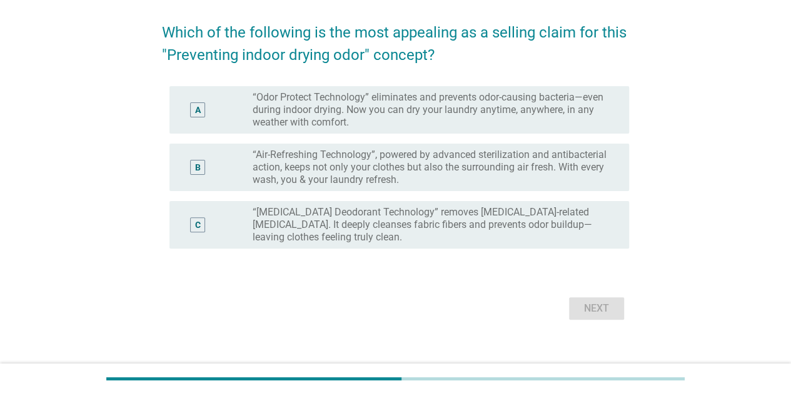
scroll to position [104, 0]
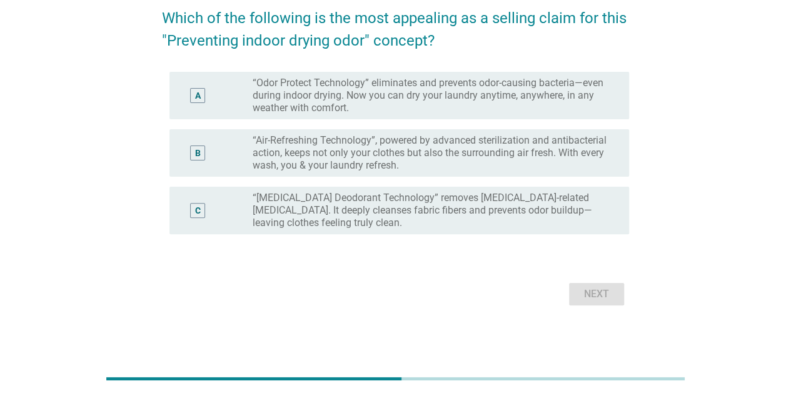
click at [460, 192] on label "“[MEDICAL_DATA] Deodorant Technology” removes [MEDICAL_DATA]-related [MEDICAL_D…" at bounding box center [431, 211] width 356 height 38
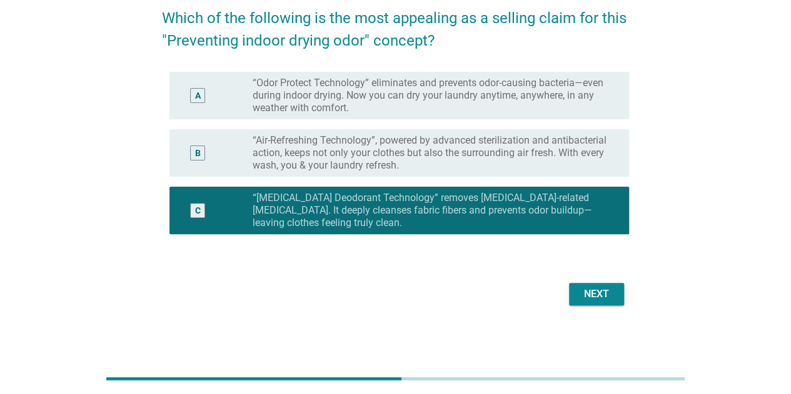
click at [601, 296] on div "Next" at bounding box center [596, 294] width 35 height 15
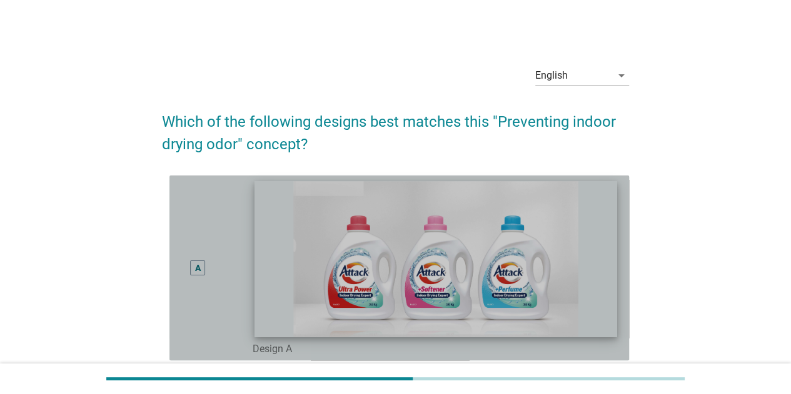
click at [467, 270] on img at bounding box center [435, 259] width 363 height 156
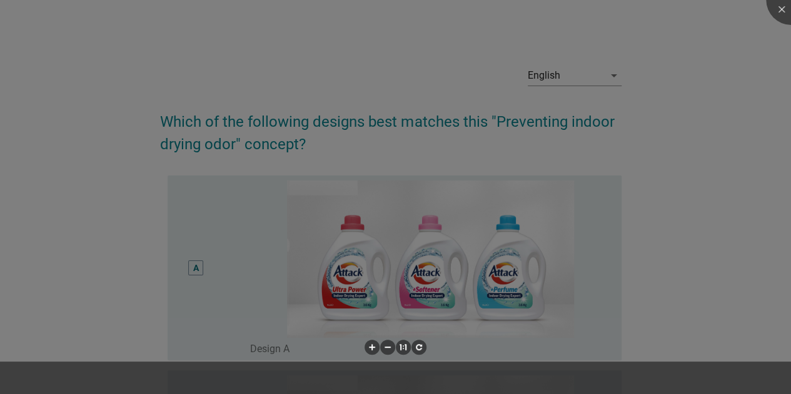
click at [716, 223] on div at bounding box center [395, 197] width 791 height 394
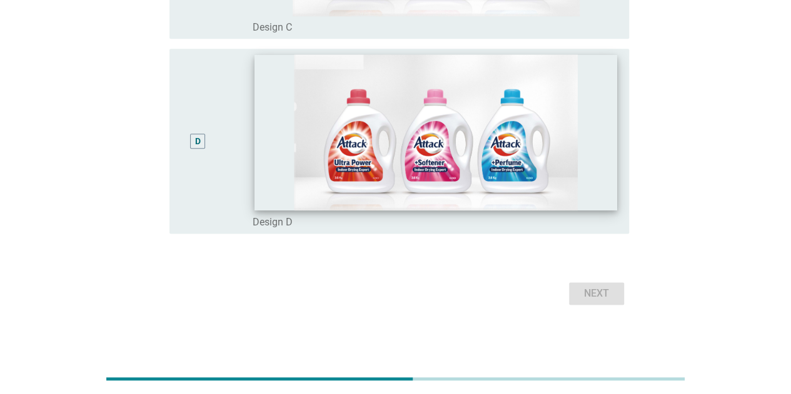
click at [609, 207] on img at bounding box center [435, 132] width 363 height 156
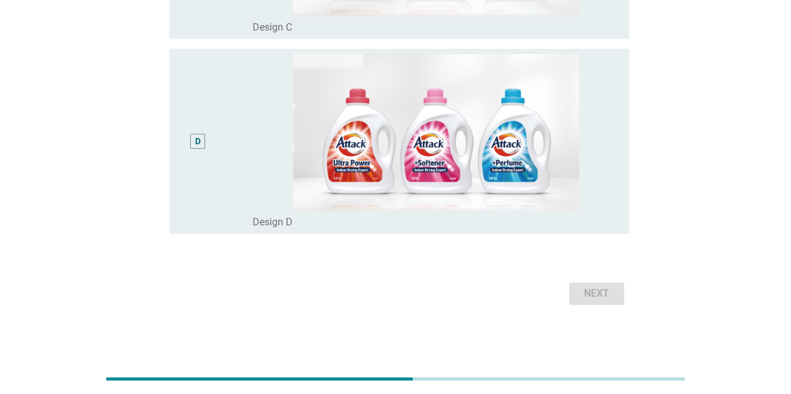
scroll to position [683, 0]
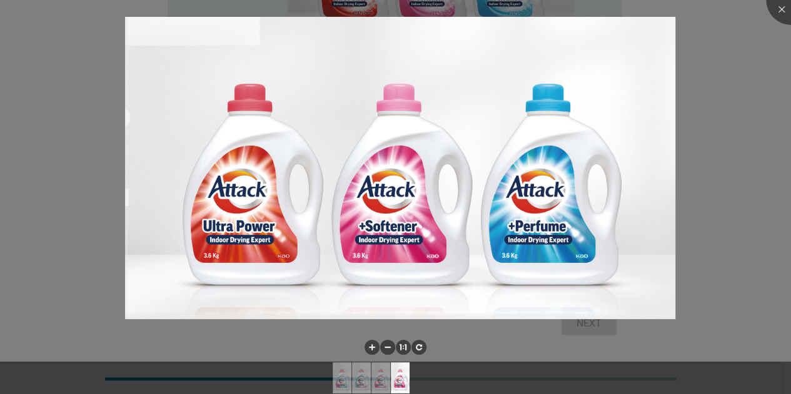
click at [706, 284] on div at bounding box center [395, 197] width 791 height 394
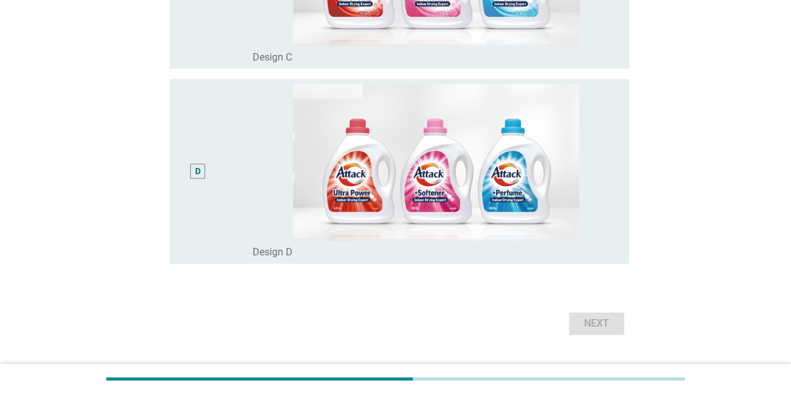
click at [194, 208] on div "D" at bounding box center [197, 171] width 37 height 175
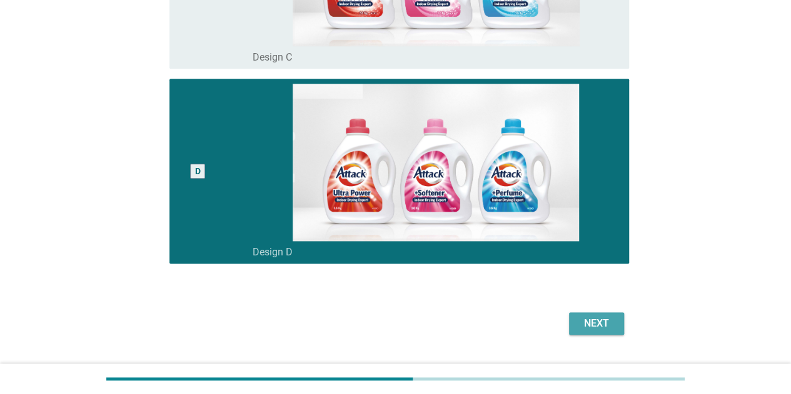
click at [586, 318] on div "Next" at bounding box center [596, 323] width 35 height 15
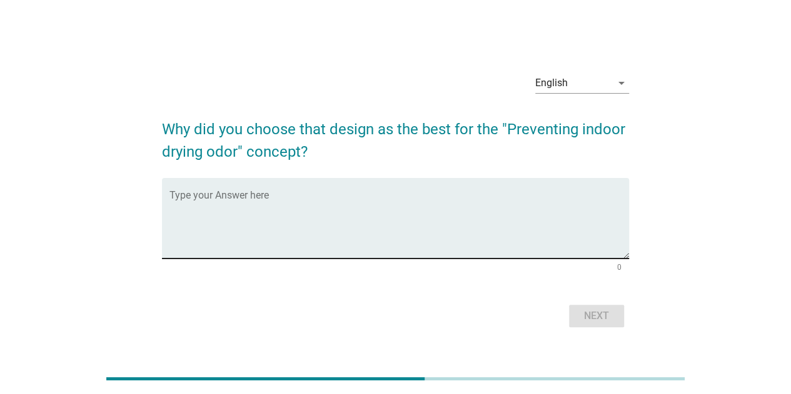
click at [223, 209] on textarea "Type your Answer here" at bounding box center [398, 226] width 459 height 66
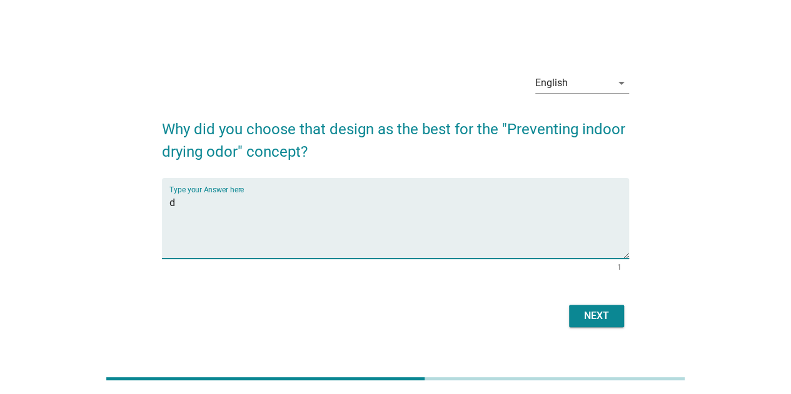
type textarea "d"
click at [616, 323] on button "Next" at bounding box center [596, 316] width 55 height 23
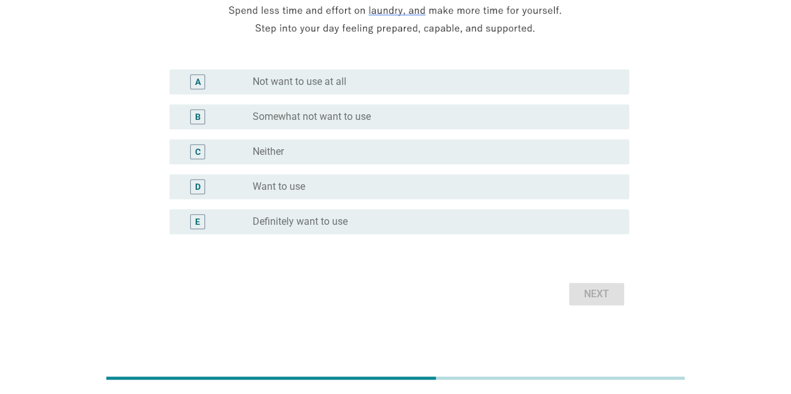
scroll to position [314, 0]
click at [353, 204] on div "E radio_button_unchecked Definitely want to use" at bounding box center [395, 221] width 467 height 35
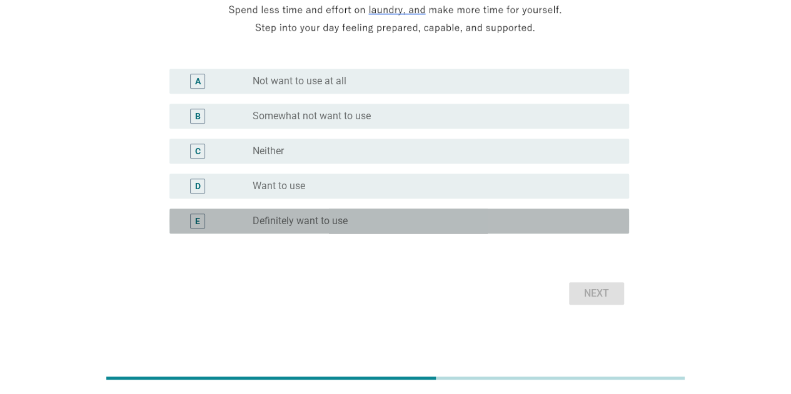
click at [364, 215] on div "radio_button_unchecked Definitely want to use" at bounding box center [431, 221] width 356 height 13
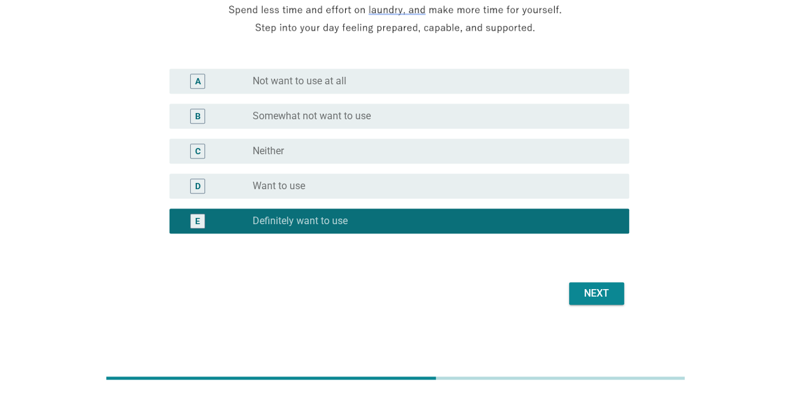
click at [596, 286] on button "Next" at bounding box center [596, 294] width 55 height 23
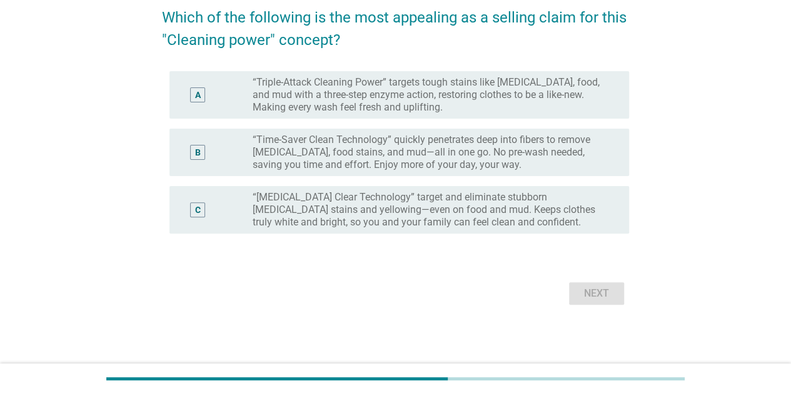
scroll to position [0, 0]
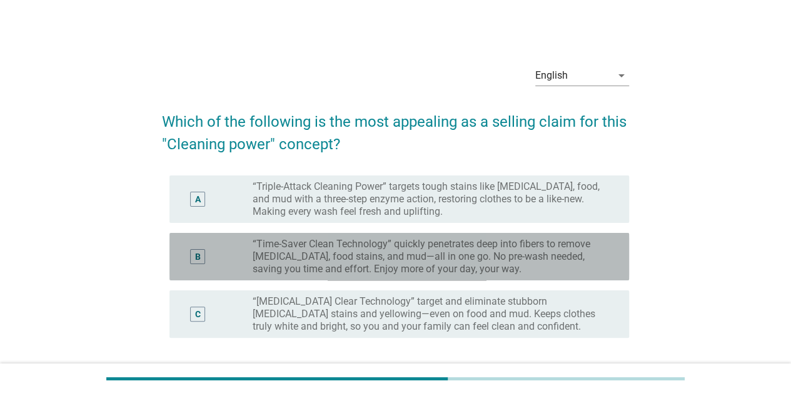
drag, startPoint x: 229, startPoint y: 278, endPoint x: 384, endPoint y: 297, distance: 156.2
click at [229, 278] on div "B radio_button_unchecked “Time-Saver Clean Technology” quickly penetrates deep …" at bounding box center [398, 257] width 459 height 48
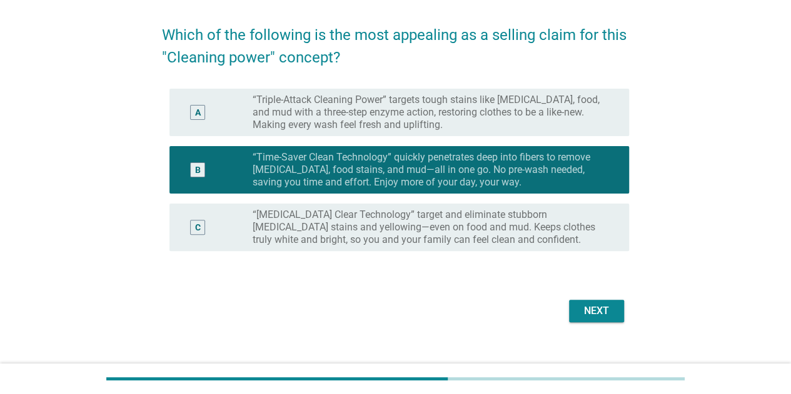
scroll to position [104, 0]
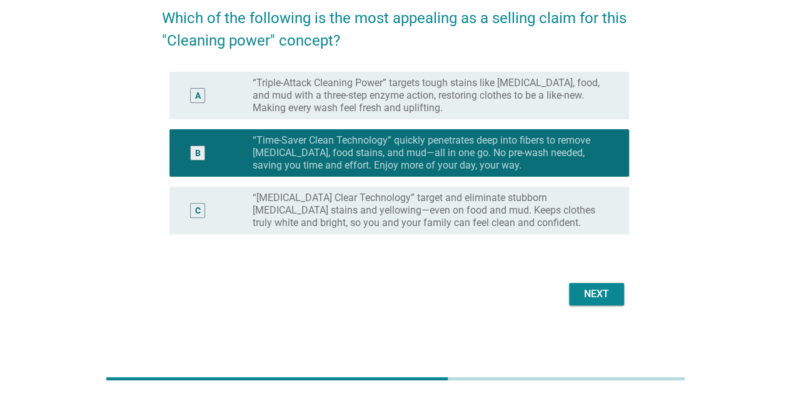
click at [600, 287] on div "Next" at bounding box center [596, 294] width 35 height 15
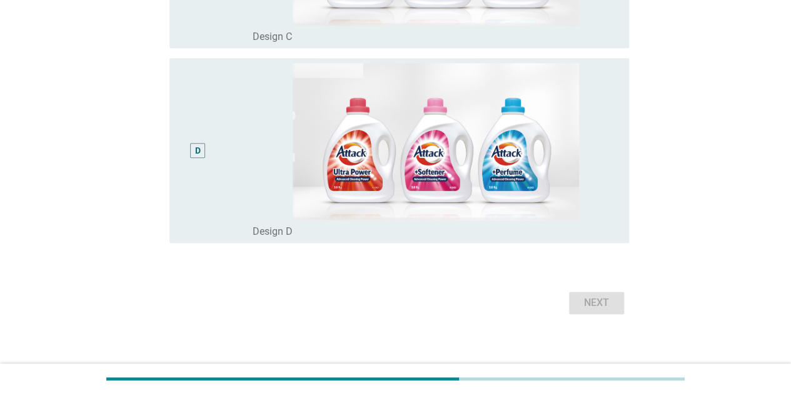
scroll to position [713, 0]
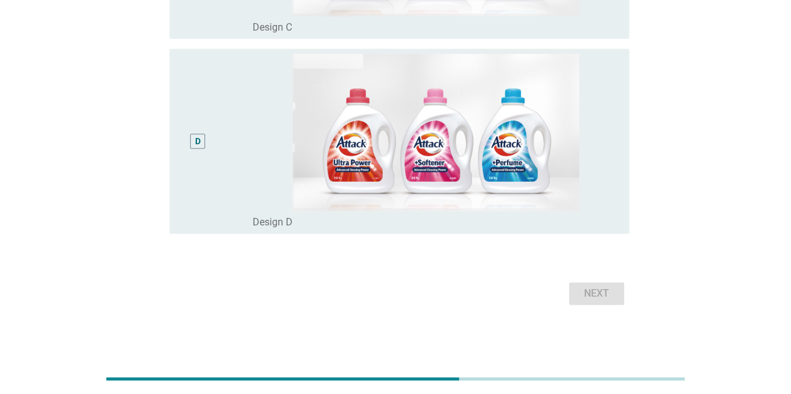
click at [188, 146] on div "D" at bounding box center [197, 141] width 37 height 175
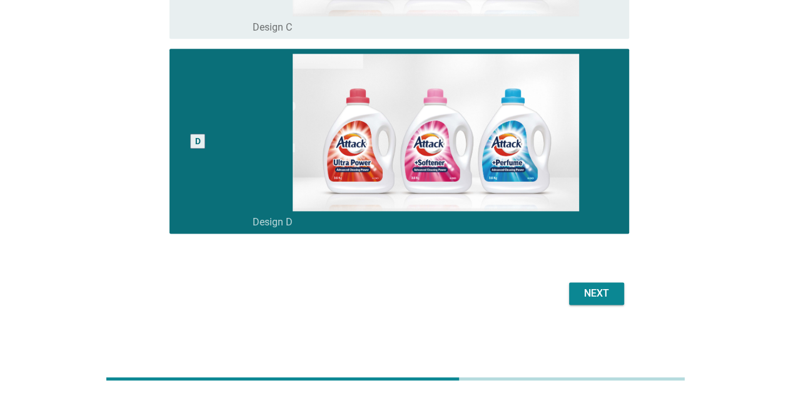
click at [587, 304] on button "Next" at bounding box center [596, 294] width 55 height 23
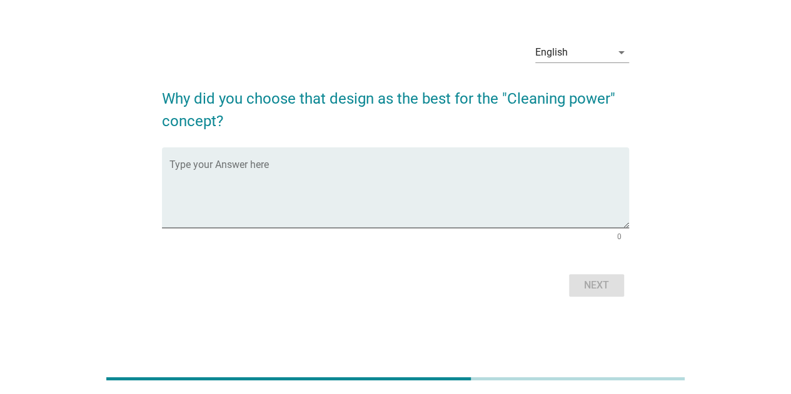
scroll to position [0, 0]
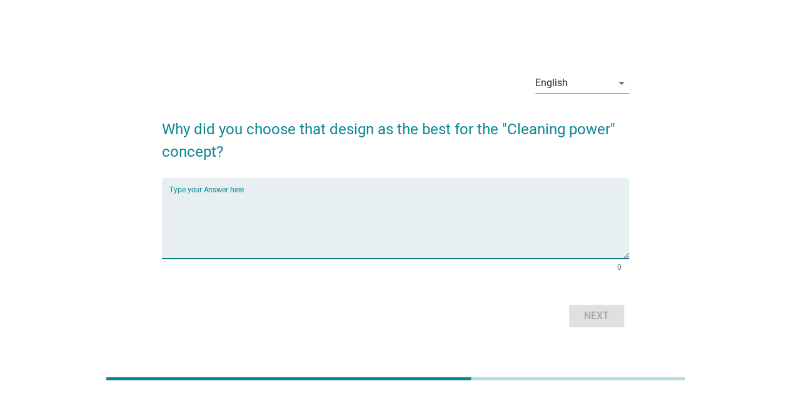
click at [209, 232] on textarea "Type your Answer here" at bounding box center [398, 226] width 459 height 66
type textarea "cc"
click at [610, 319] on div "Next" at bounding box center [596, 316] width 35 height 15
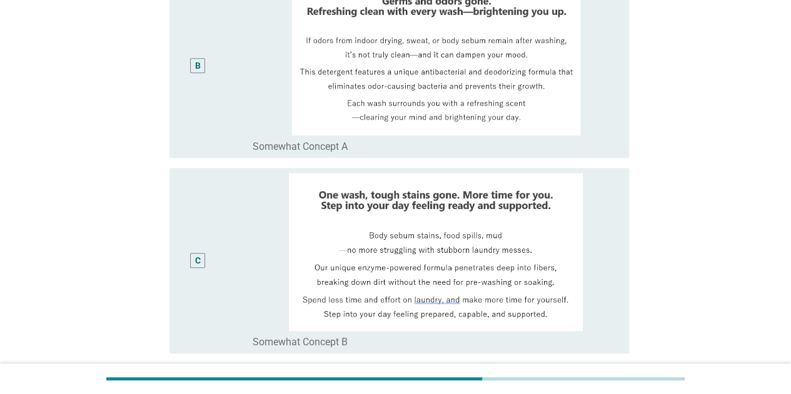
click at [199, 228] on div "C" at bounding box center [197, 260] width 37 height 175
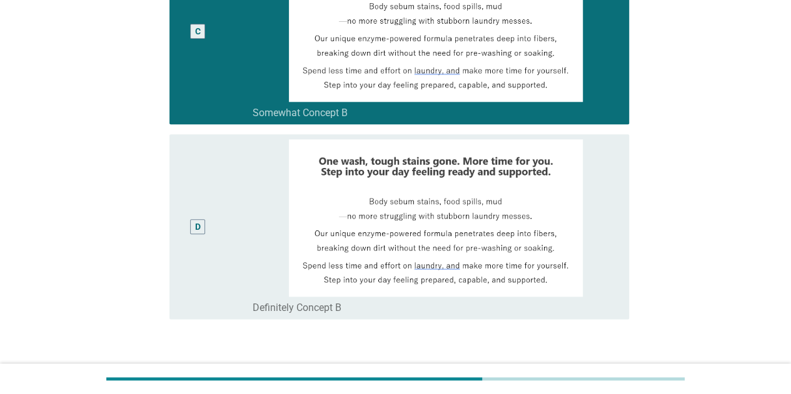
scroll to position [688, 0]
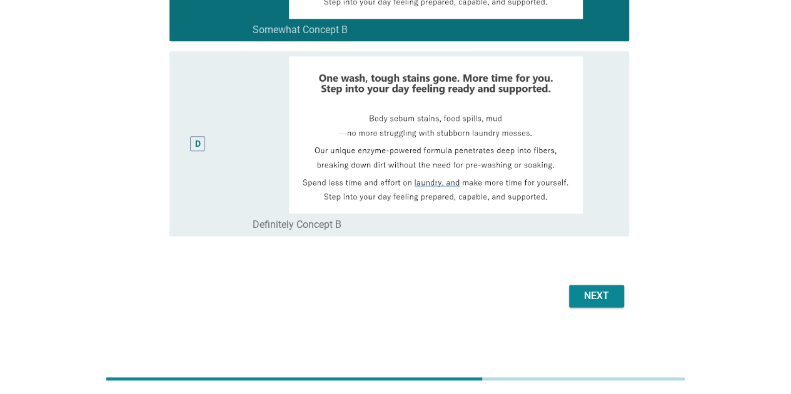
click at [577, 291] on button "Next" at bounding box center [596, 296] width 55 height 23
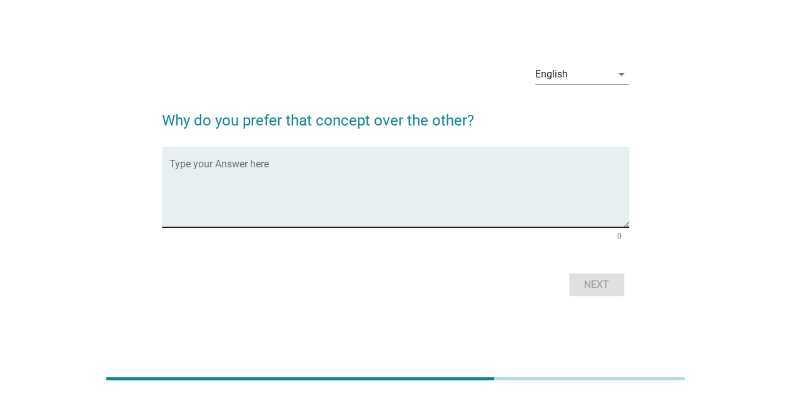
scroll to position [31, 0]
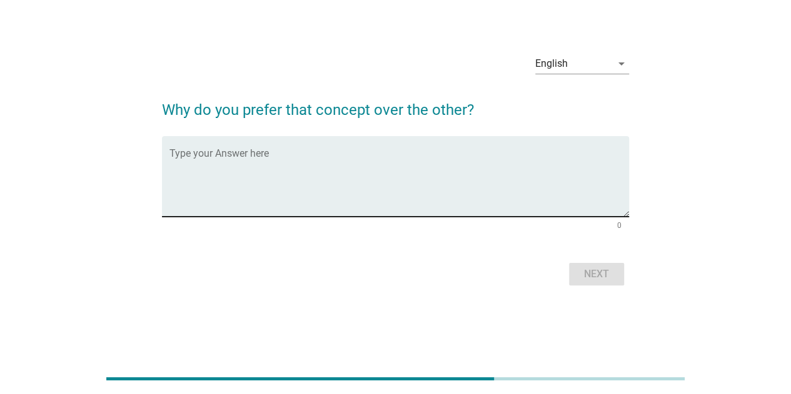
click at [236, 176] on textarea "Type your Answer here" at bounding box center [398, 184] width 459 height 66
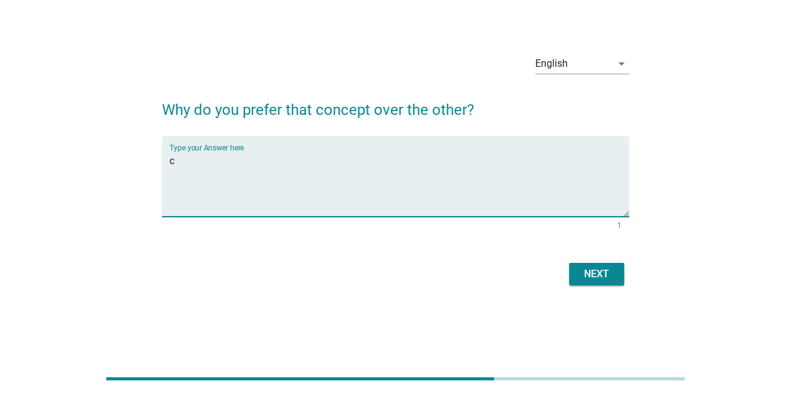
type textarea "c"
click at [607, 280] on div "Next" at bounding box center [596, 274] width 35 height 15
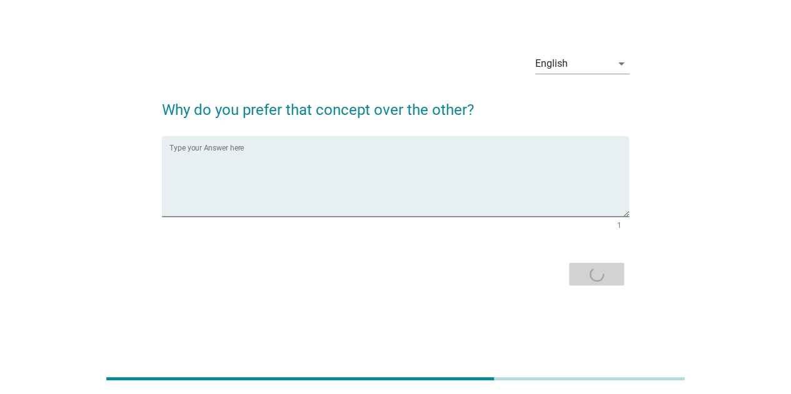
scroll to position [0, 0]
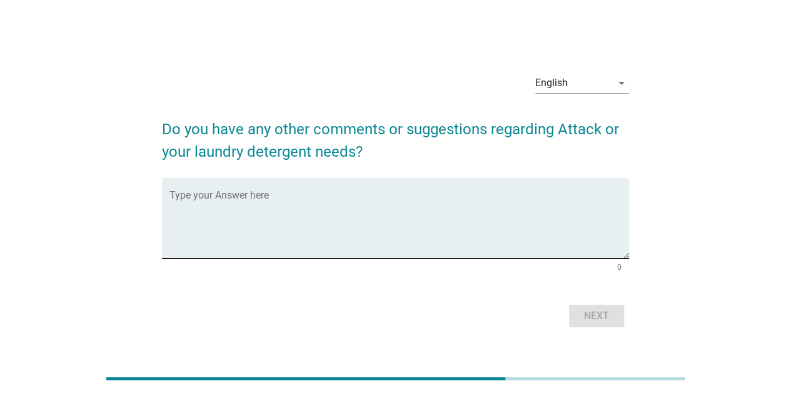
click at [364, 208] on textarea "Type your Answer here" at bounding box center [398, 226] width 459 height 66
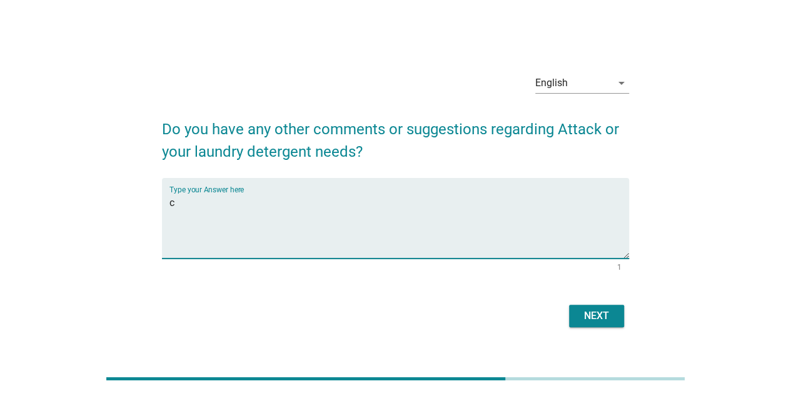
type textarea "c"
click at [597, 310] on div "Next" at bounding box center [596, 316] width 35 height 15
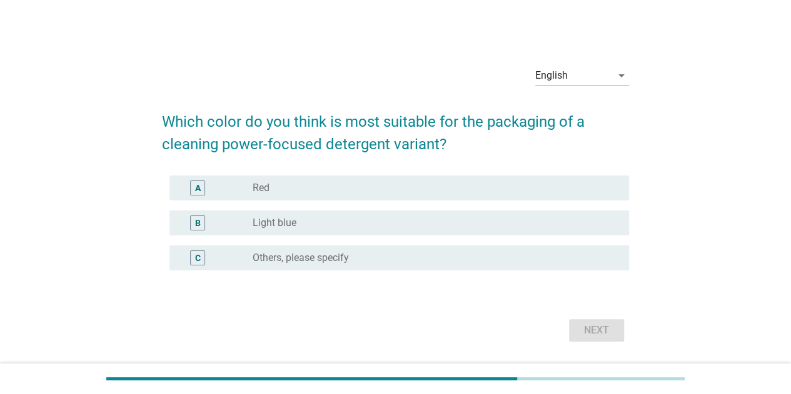
click at [384, 230] on div "B radio_button_unchecked Light blue" at bounding box center [398, 223] width 459 height 25
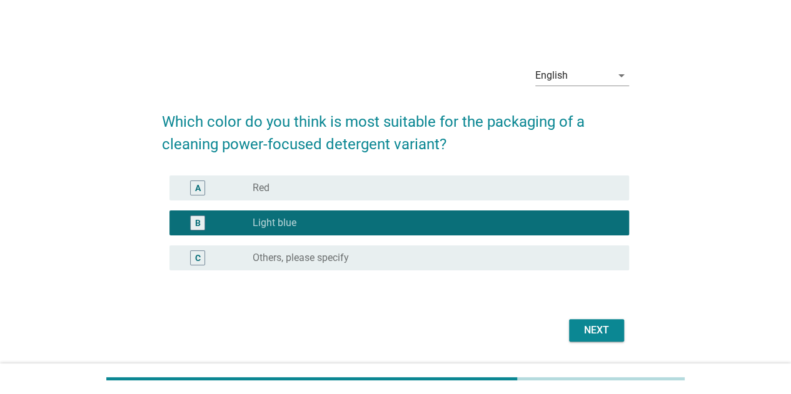
click at [585, 329] on div "Next" at bounding box center [596, 330] width 35 height 15
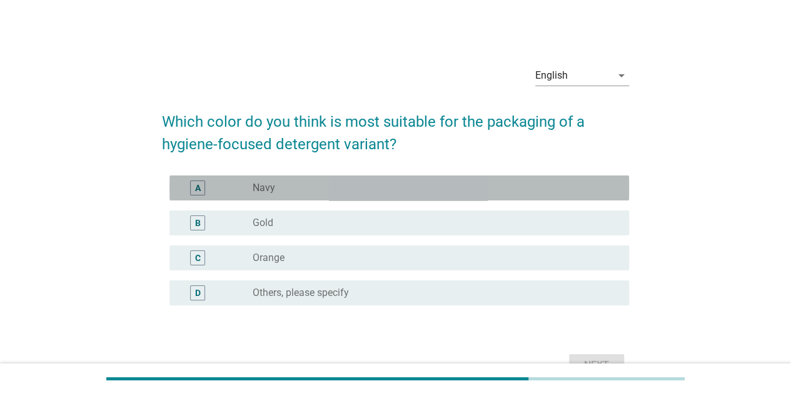
click at [376, 199] on div "A radio_button_unchecked Navy" at bounding box center [398, 188] width 459 height 25
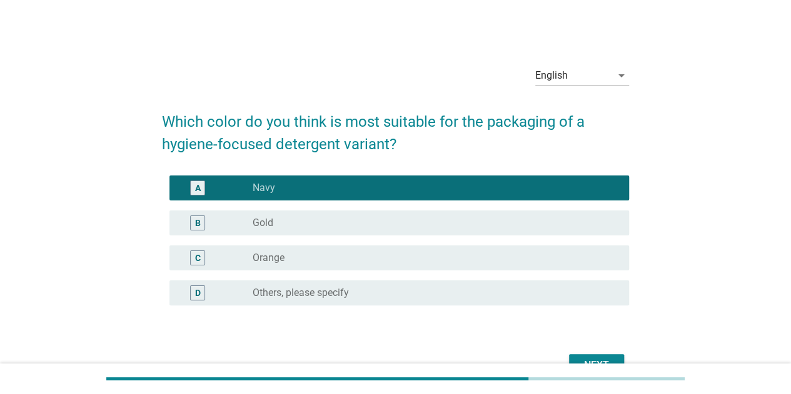
click at [598, 353] on div "Next" at bounding box center [395, 366] width 467 height 30
click at [596, 355] on button "Next" at bounding box center [596, 365] width 55 height 23
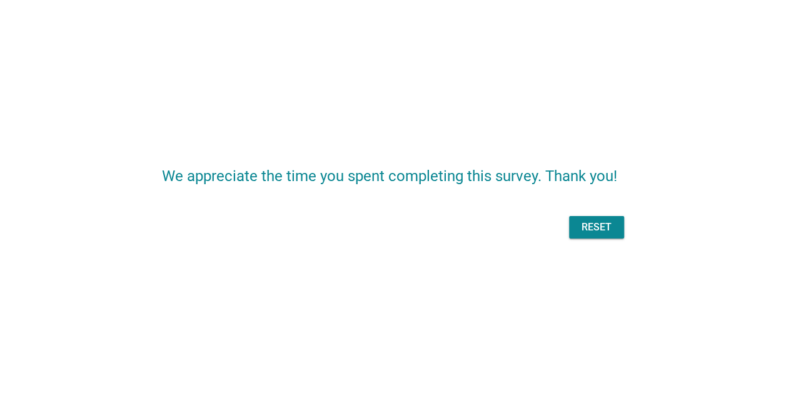
click at [590, 227] on div "Reset" at bounding box center [596, 227] width 35 height 15
